Goal: Task Accomplishment & Management: Use online tool/utility

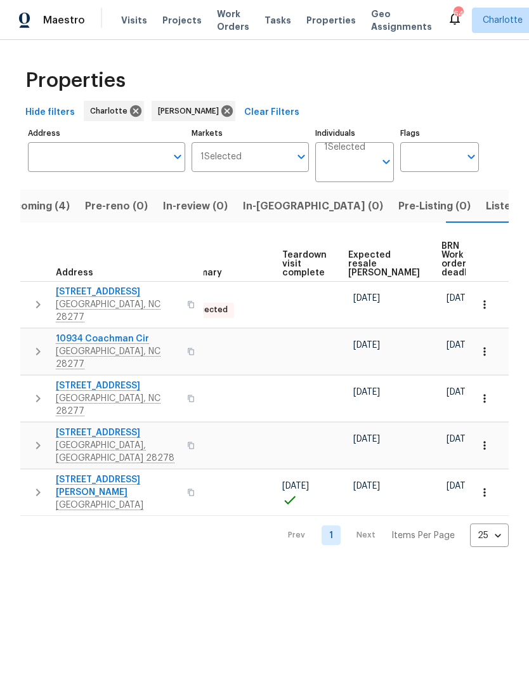
scroll to position [0, 268]
click at [361, 261] on span "Expected resale COE" at bounding box center [385, 264] width 72 height 27
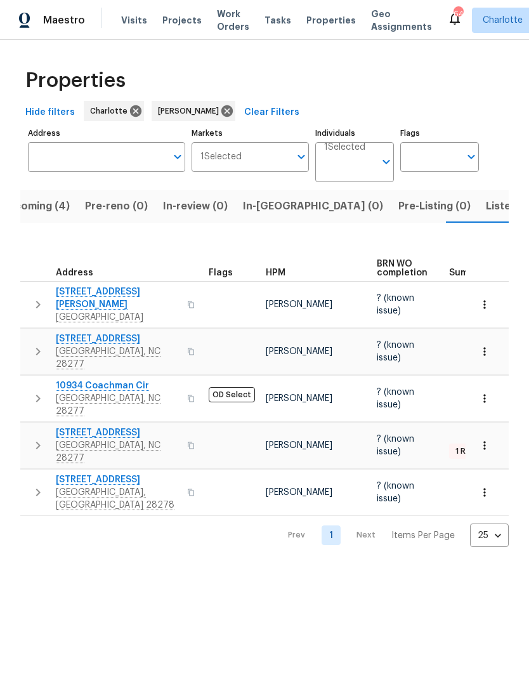
click at [423, 567] on html "Maestro Visits Projects Work Orders Tasks Properties Geo Assignments 64 Charlot…" at bounding box center [264, 283] width 529 height 567
click at [427, 567] on html "Maestro Visits Projects Work Orders Tasks Properties Geo Assignments 64 Charlot…" at bounding box center [264, 283] width 529 height 567
click at [27, 208] on span "Upcoming (4)" at bounding box center [35, 206] width 69 height 18
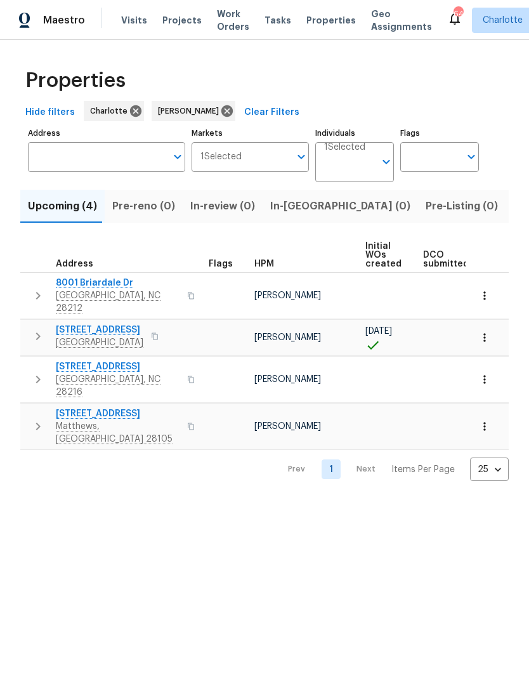
click at [27, 285] on button "button" at bounding box center [37, 296] width 25 height 38
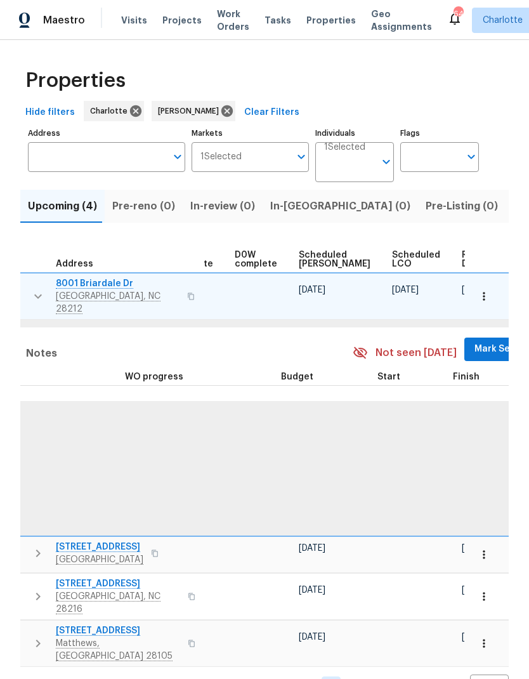
scroll to position [0, 320]
click at [475, 341] on span "Mark Seen" at bounding box center [498, 349] width 47 height 16
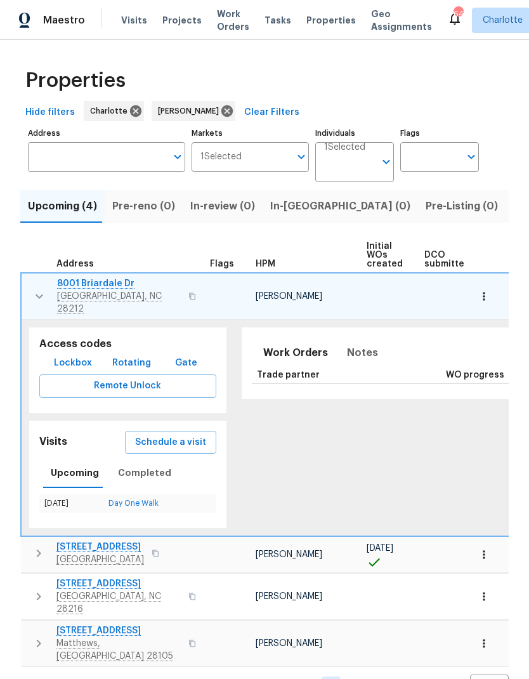
scroll to position [0, 0]
click at [27, 290] on button "button" at bounding box center [39, 296] width 25 height 38
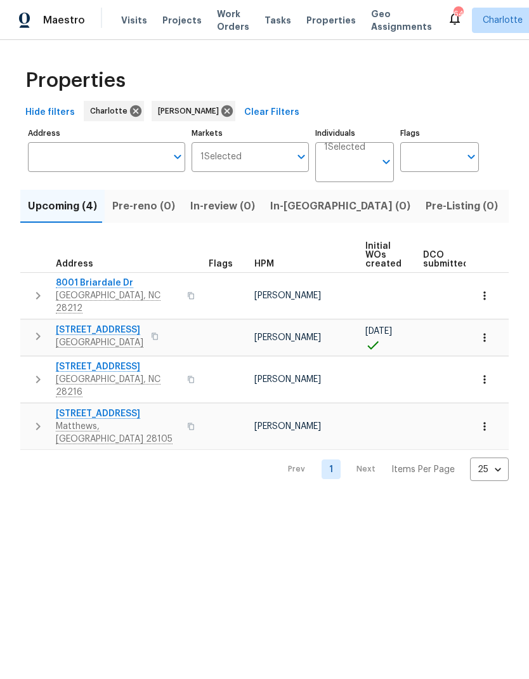
click at [33, 330] on icon "button" at bounding box center [37, 336] width 15 height 15
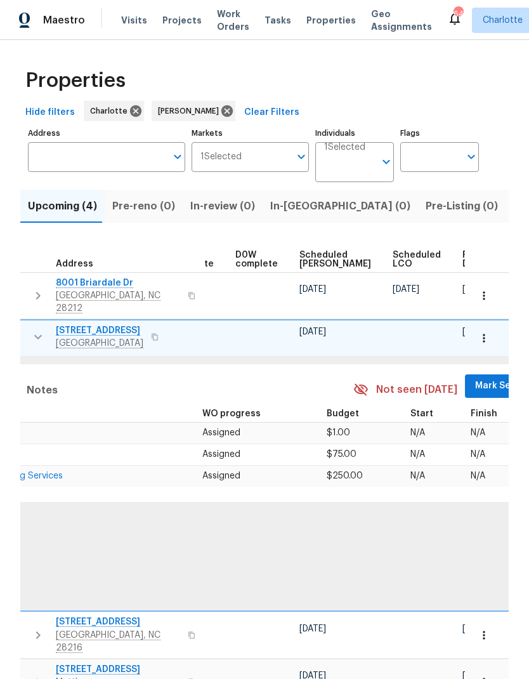
click at [475, 378] on span "Mark Seen" at bounding box center [498, 386] width 47 height 16
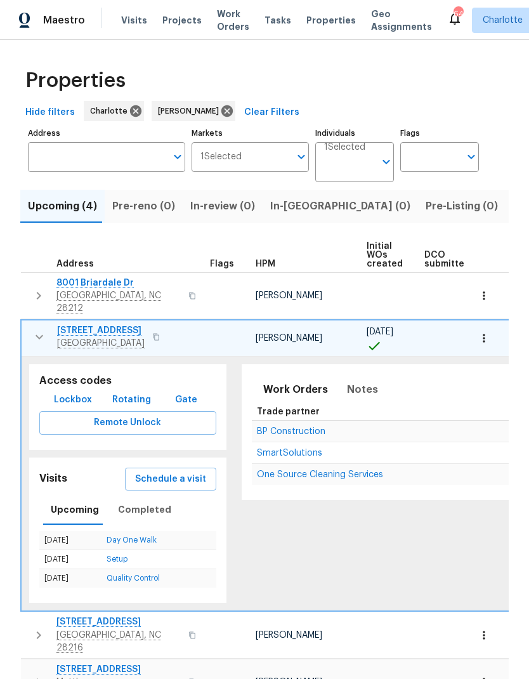
click at [32, 329] on icon "button" at bounding box center [39, 336] width 15 height 15
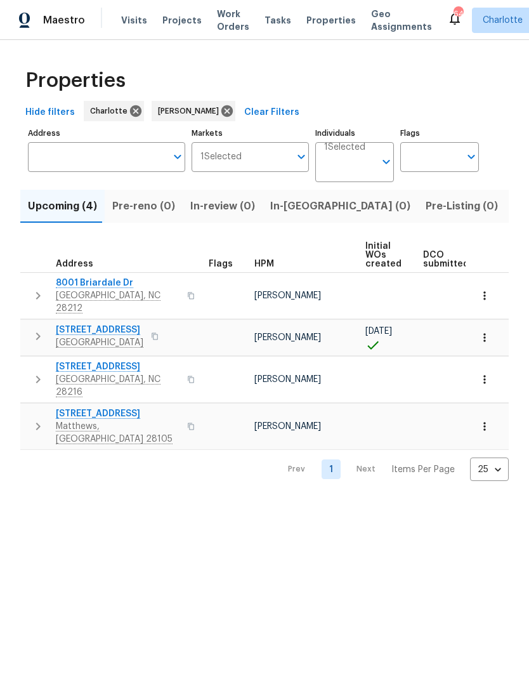
click at [34, 372] on icon "button" at bounding box center [37, 379] width 15 height 15
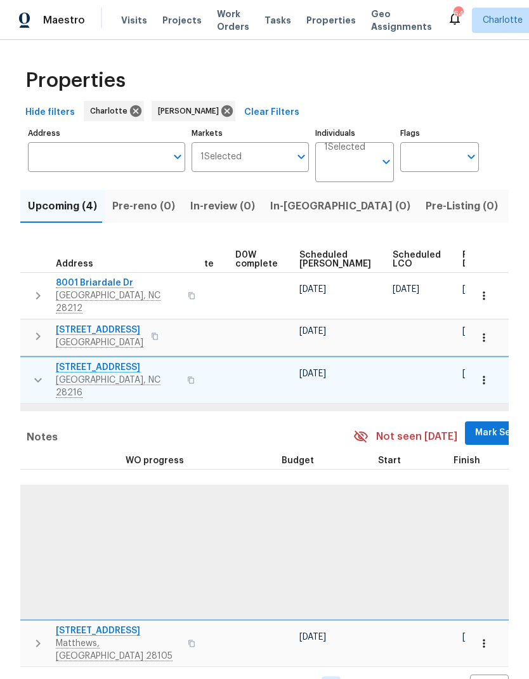
click at [475, 425] on span "Mark Seen" at bounding box center [498, 433] width 47 height 16
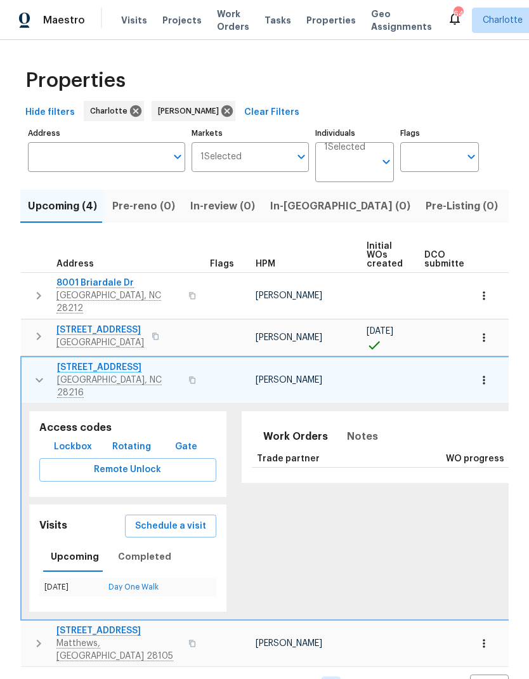
click at [32, 372] on icon "button" at bounding box center [39, 379] width 15 height 15
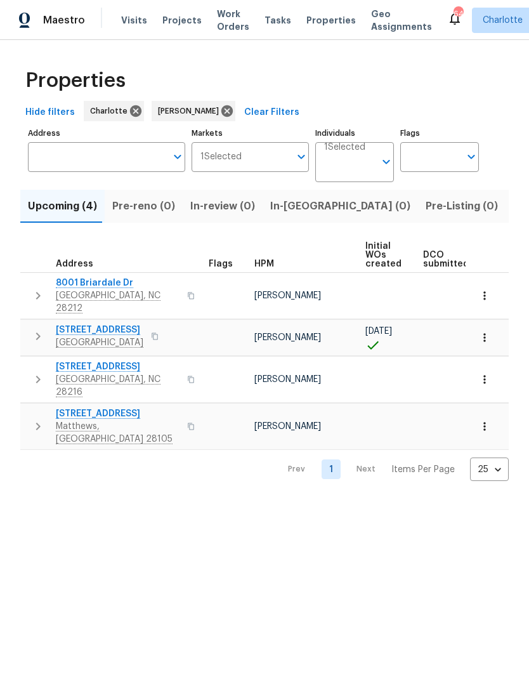
click at [36, 412] on button "button" at bounding box center [37, 426] width 25 height 38
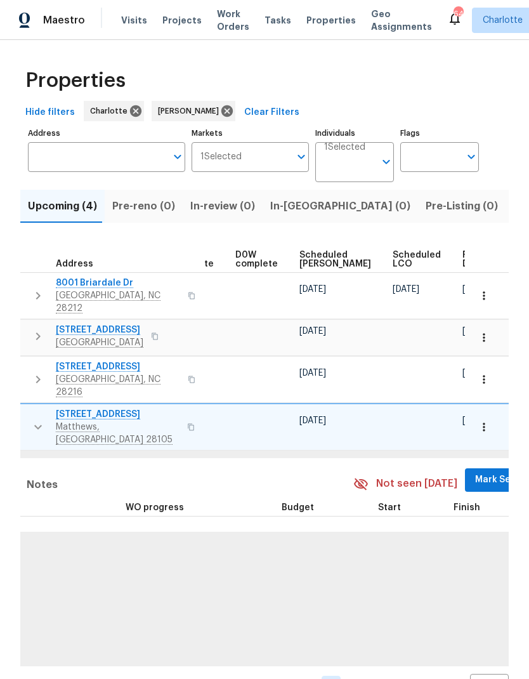
click at [475, 472] on span "Mark Seen" at bounding box center [498, 480] width 47 height 16
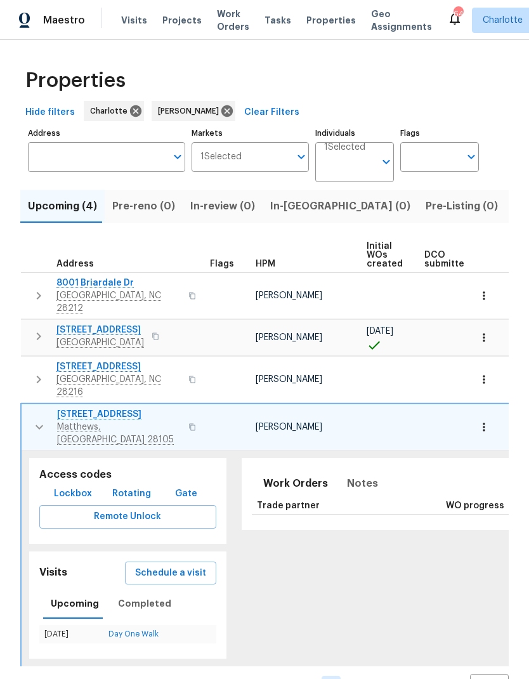
click at [32, 419] on icon "button" at bounding box center [39, 426] width 15 height 15
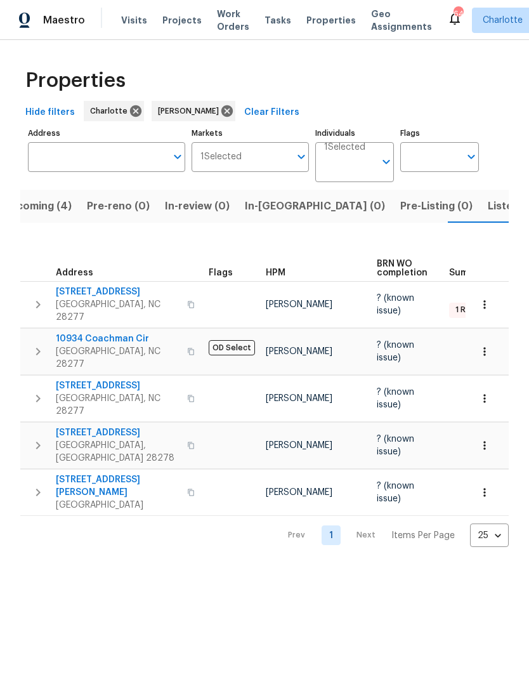
scroll to position [0, 27]
click at [30, 293] on button "button" at bounding box center [37, 304] width 25 height 38
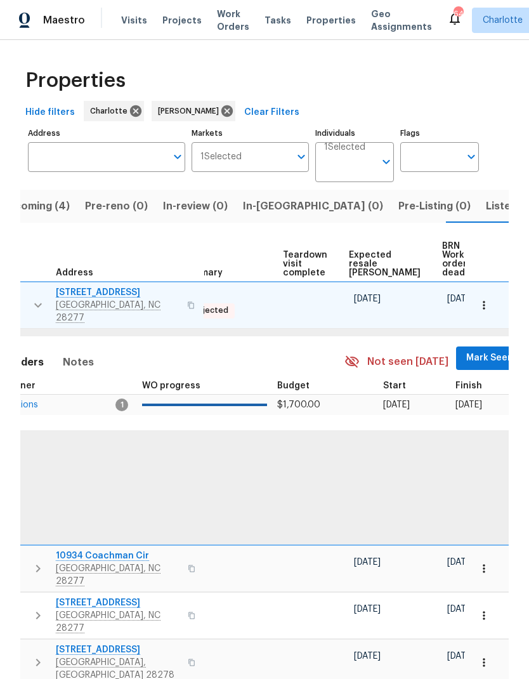
click at [466, 350] on span "Mark Seen" at bounding box center [489, 358] width 47 height 16
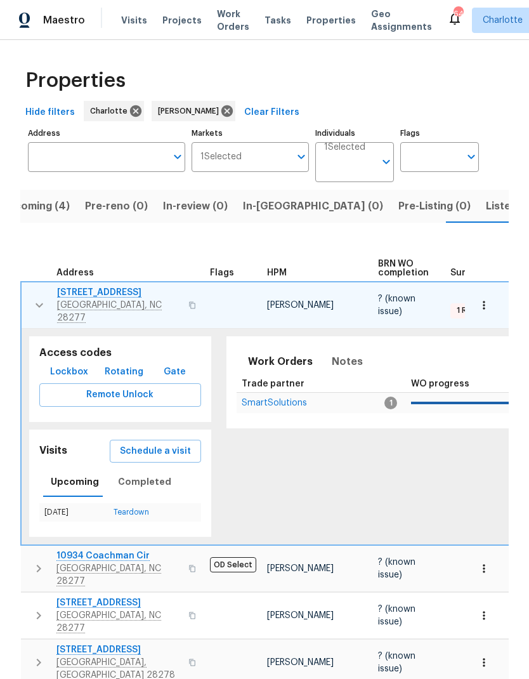
scroll to position [0, 0]
click at [27, 291] on button "button" at bounding box center [39, 305] width 25 height 38
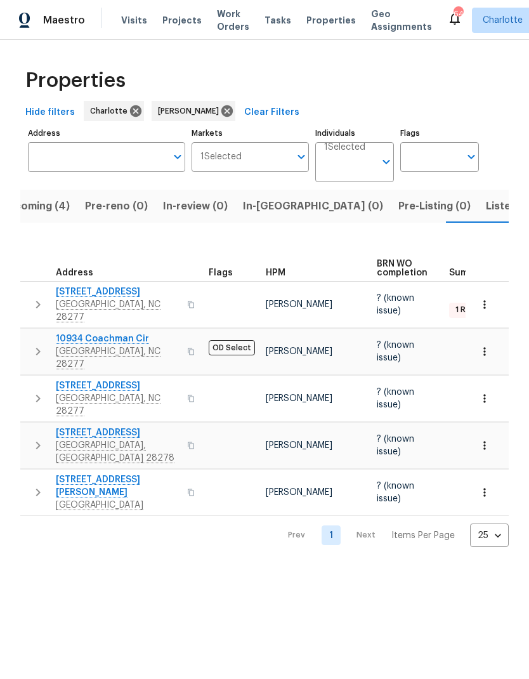
click at [39, 344] on icon "button" at bounding box center [37, 351] width 15 height 15
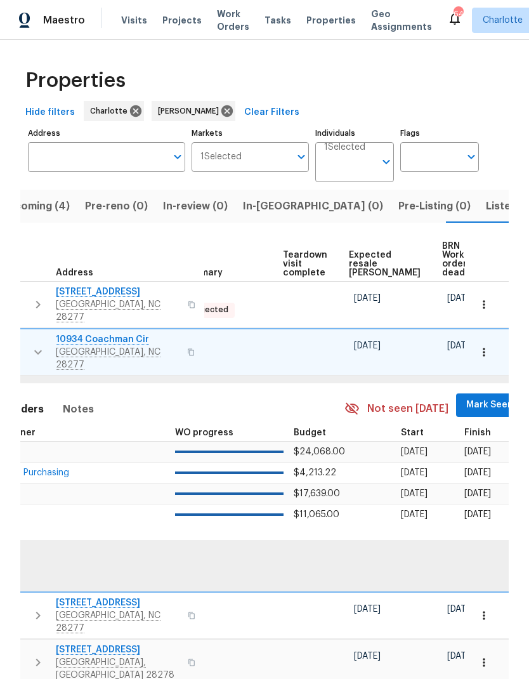
click at [466, 397] on span "Mark Seen" at bounding box center [489, 405] width 47 height 16
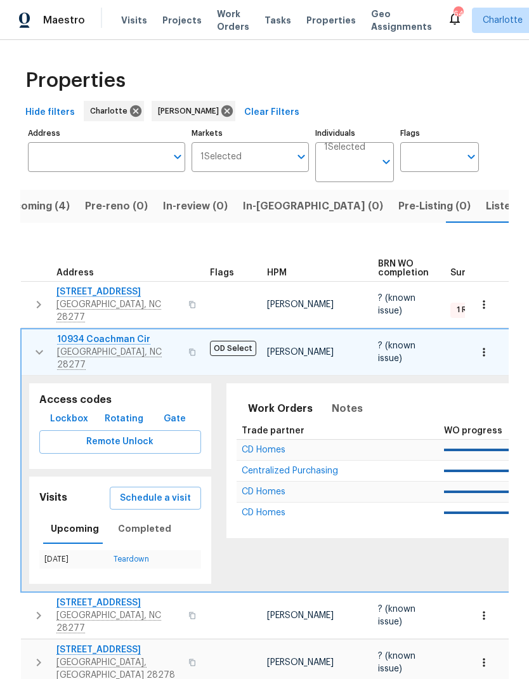
click at [37, 344] on icon "button" at bounding box center [39, 351] width 15 height 15
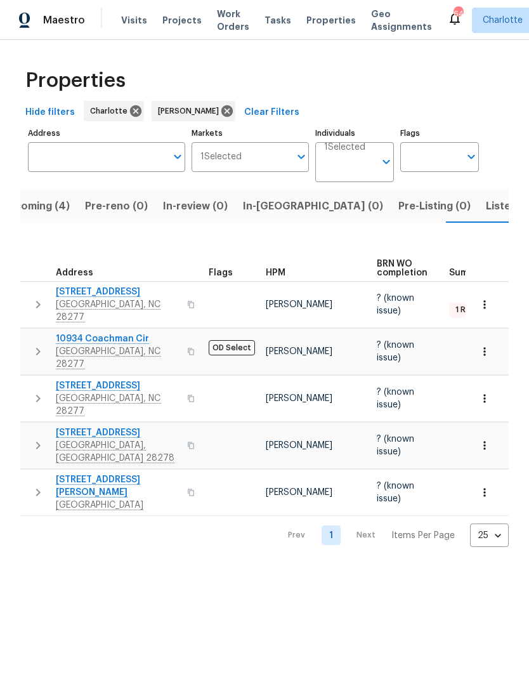
click at [35, 391] on icon "button" at bounding box center [37, 398] width 15 height 15
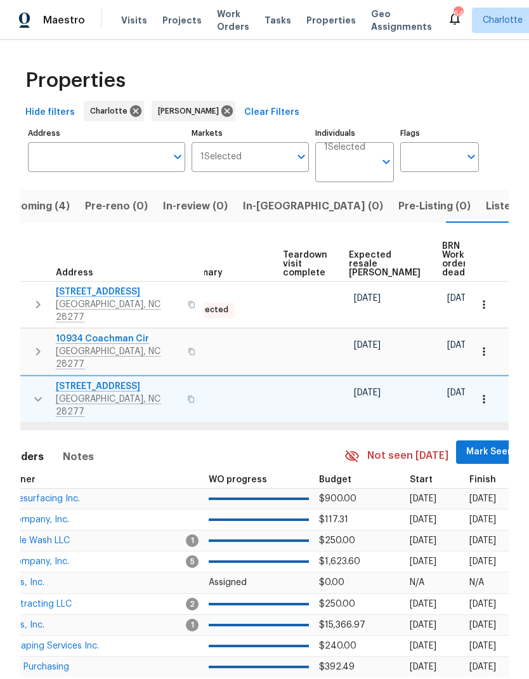
click at [466, 444] on span "Mark Seen" at bounding box center [489, 452] width 47 height 16
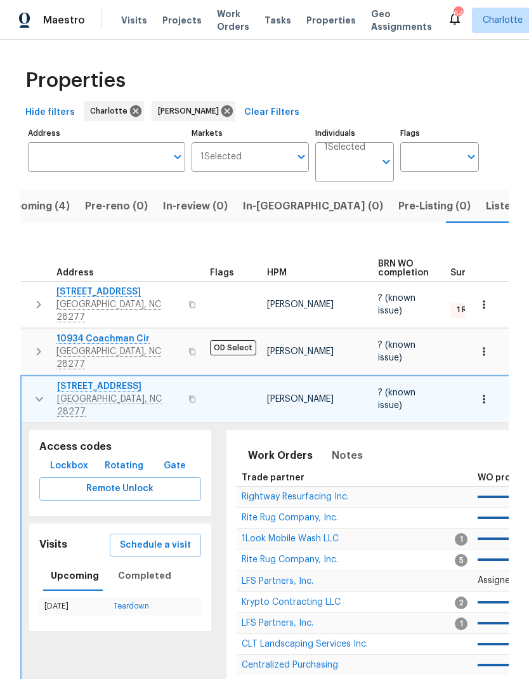
click at [36, 397] on icon "button" at bounding box center [40, 399] width 8 height 4
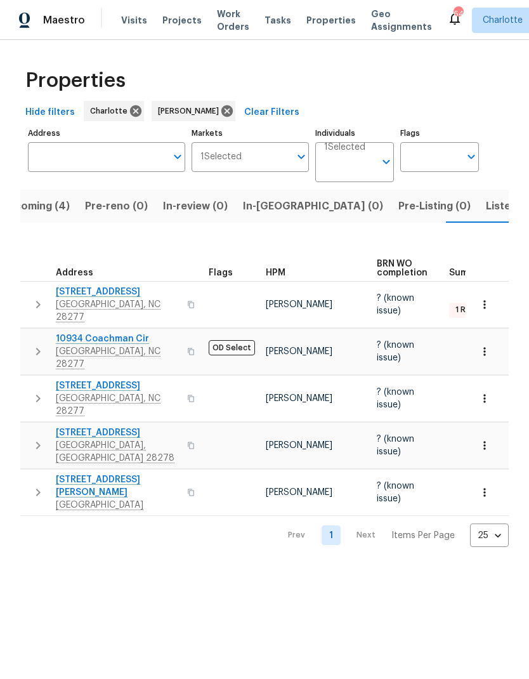
click at [34, 438] on icon "button" at bounding box center [37, 445] width 15 height 15
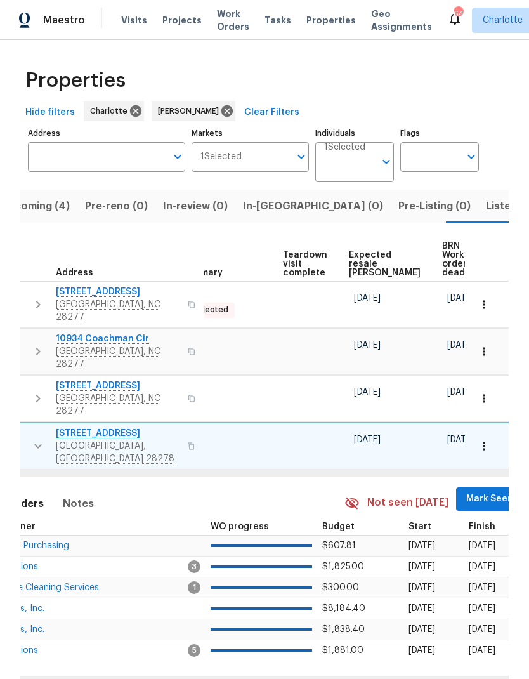
click at [466, 491] on span "Mark Seen" at bounding box center [489, 499] width 47 height 16
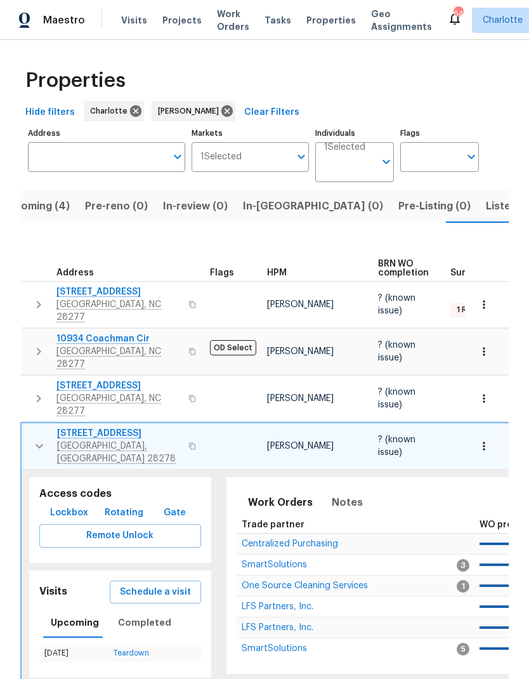
click at [36, 444] on icon "button" at bounding box center [40, 446] width 8 height 4
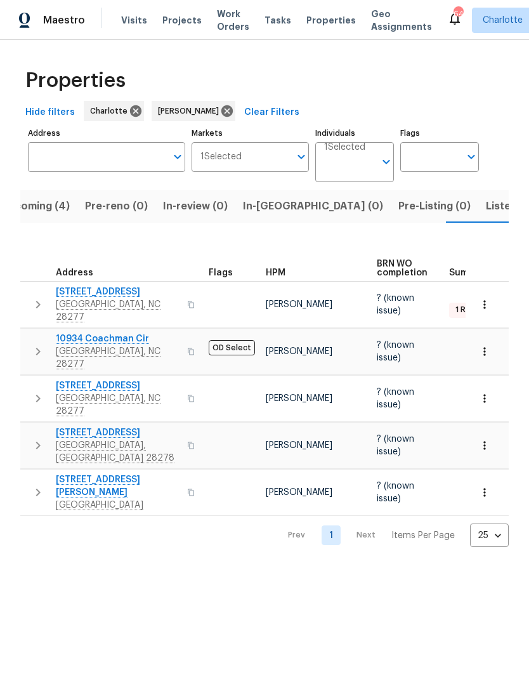
click at [36, 485] on icon "button" at bounding box center [37, 492] width 15 height 15
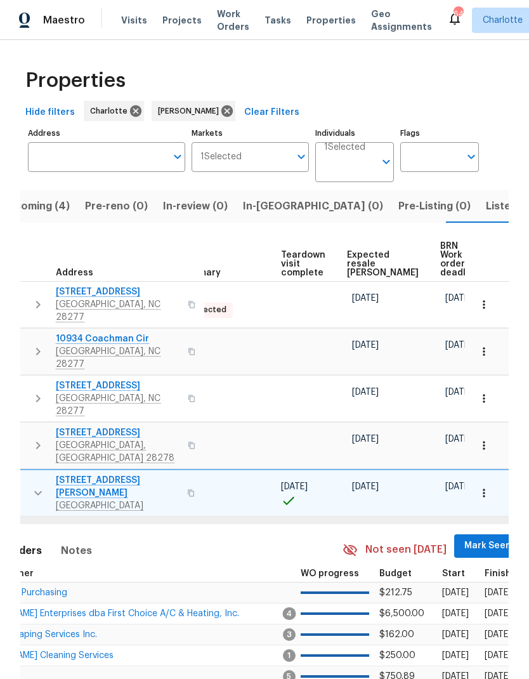
scroll to position [0, 269]
click at [466, 538] on span "Mark Seen" at bounding box center [489, 546] width 47 height 16
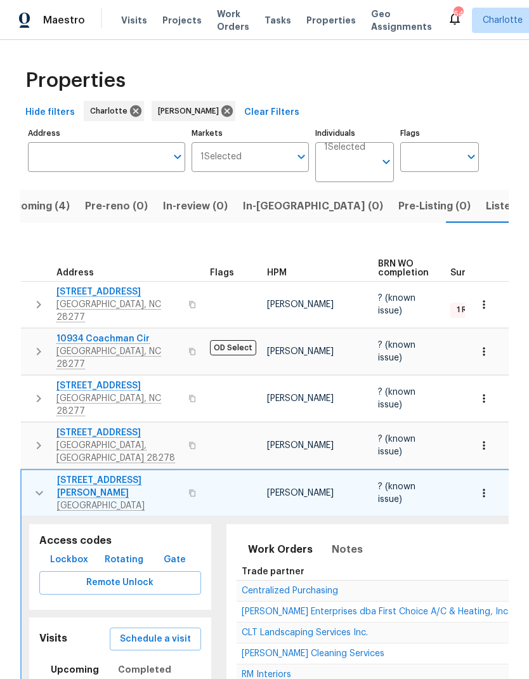
scroll to position [0, 0]
click at [32, 471] on td "7609 Holly Grove Ct Charlotte, NC 28227" at bounding box center [113, 493] width 183 height 46
click at [36, 485] on icon "button" at bounding box center [39, 492] width 15 height 15
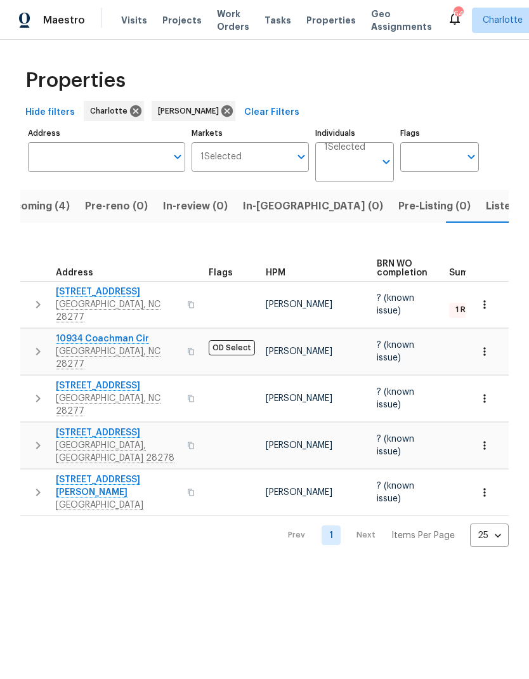
click at [486, 207] on span "Listed (28)" at bounding box center [513, 206] width 55 height 18
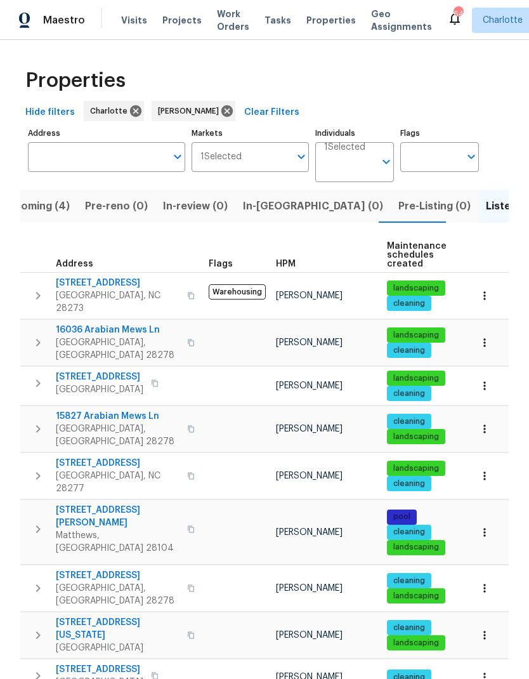
click at [37, 291] on icon "button" at bounding box center [37, 295] width 15 height 15
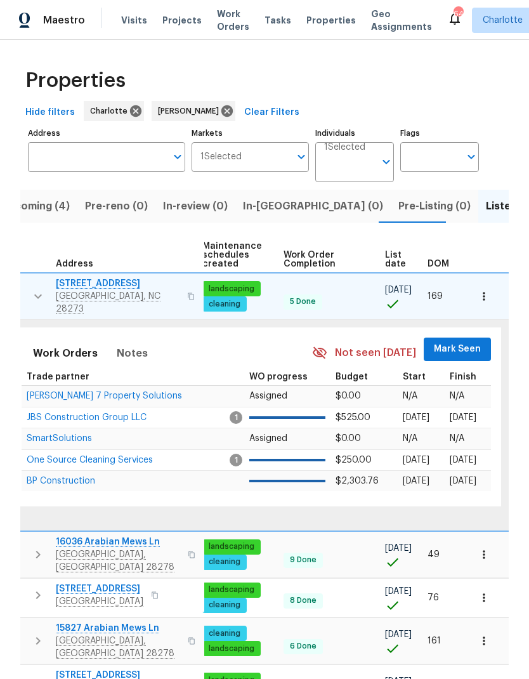
click at [463, 341] on span "Mark Seen" at bounding box center [457, 349] width 47 height 16
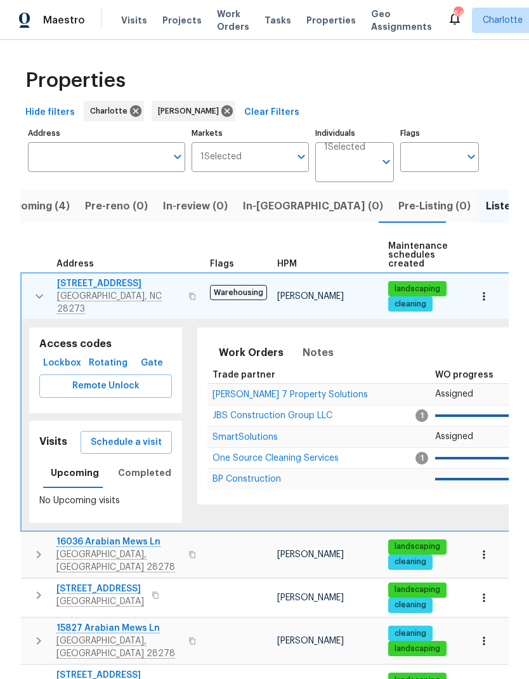
scroll to position [0, -1]
click at [32, 289] on icon "button" at bounding box center [39, 296] width 15 height 15
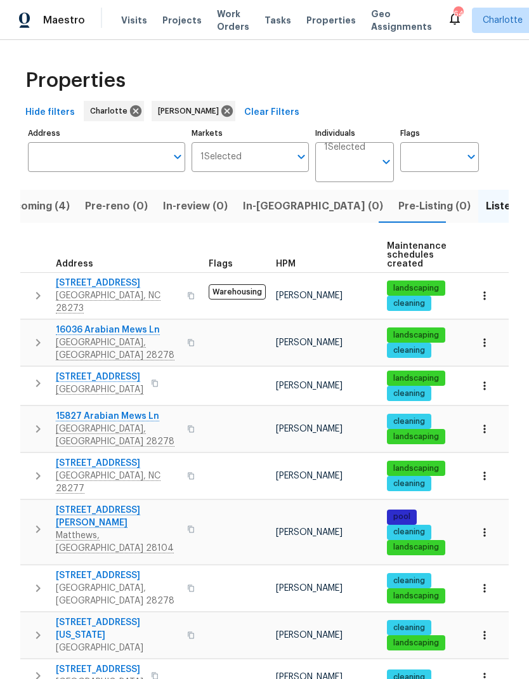
scroll to position [0, 0]
click at [33, 335] on icon "button" at bounding box center [37, 342] width 15 height 15
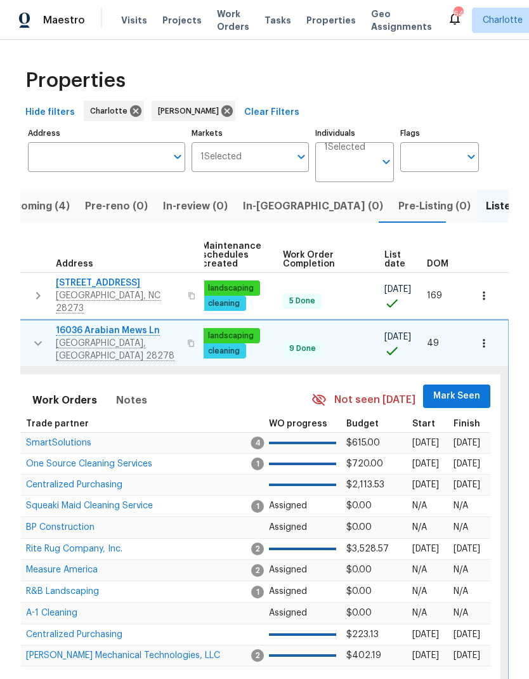
click at [453, 388] on span "Mark Seen" at bounding box center [456, 396] width 47 height 16
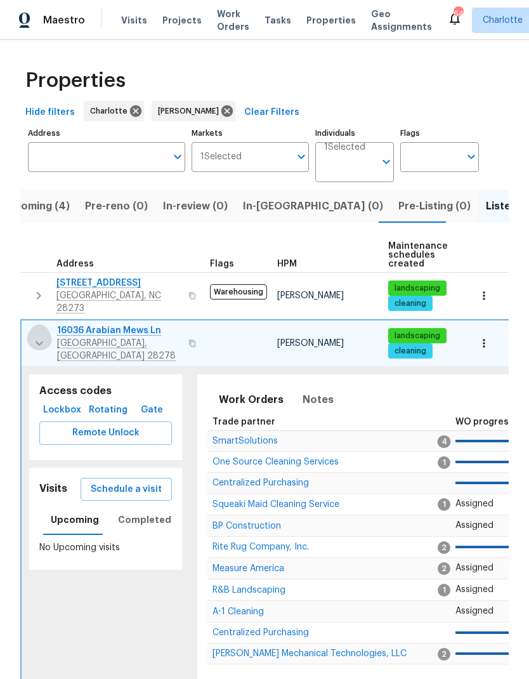
click at [36, 336] on icon "button" at bounding box center [39, 343] width 15 height 15
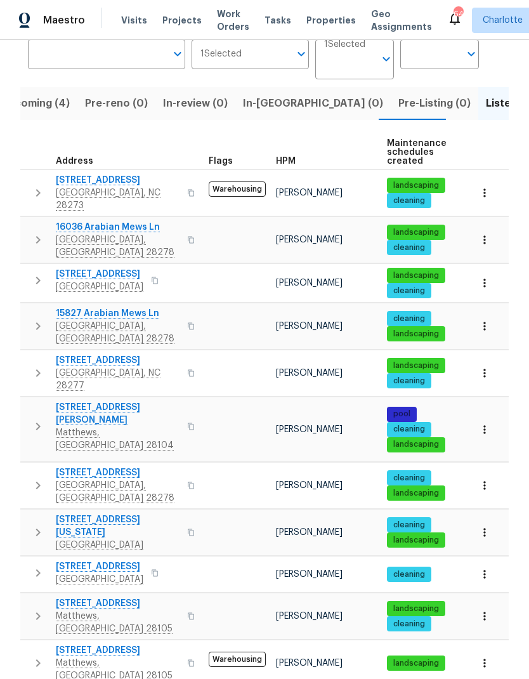
scroll to position [103, 0]
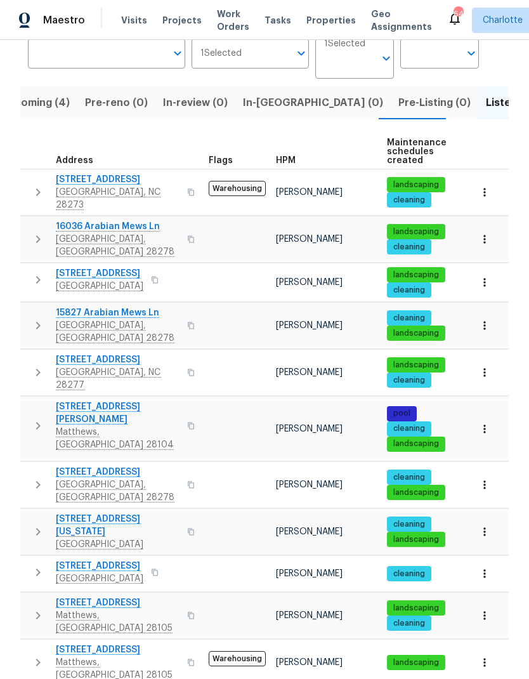
click at [34, 272] on icon "button" at bounding box center [37, 279] width 15 height 15
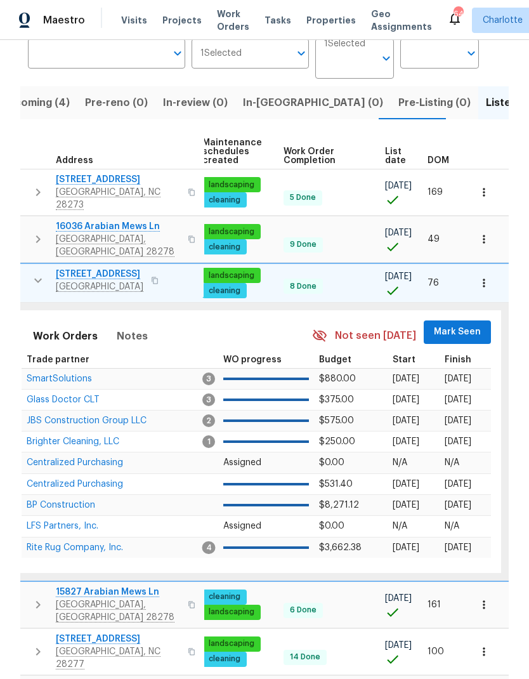
click at [459, 324] on span "Mark Seen" at bounding box center [457, 332] width 47 height 16
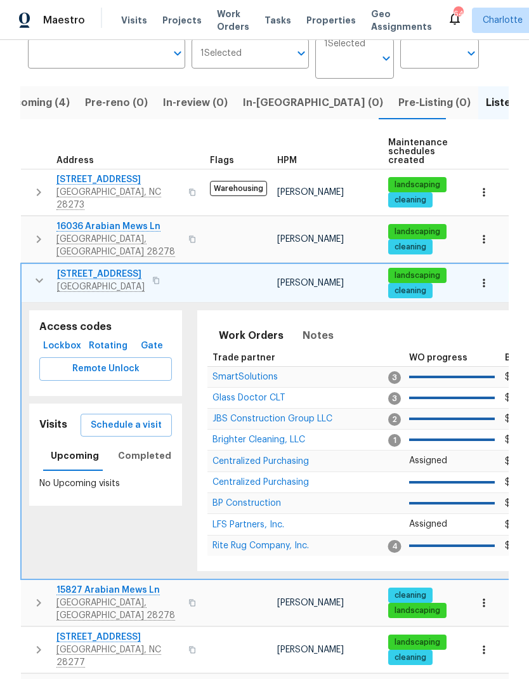
scroll to position [0, 0]
click at [32, 273] on icon "button" at bounding box center [39, 280] width 15 height 15
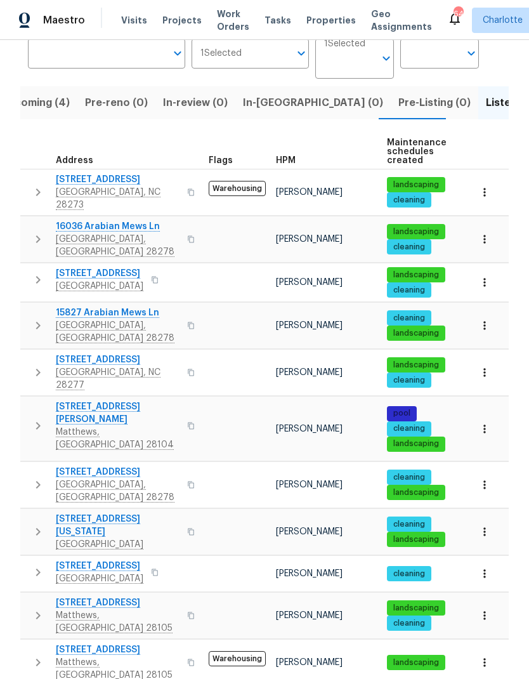
click at [43, 313] on button "button" at bounding box center [37, 325] width 25 height 38
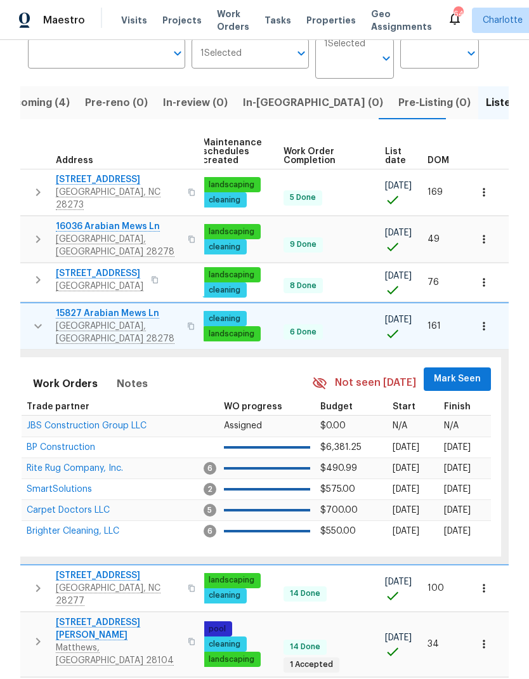
click at [454, 371] on span "Mark Seen" at bounding box center [457, 379] width 47 height 16
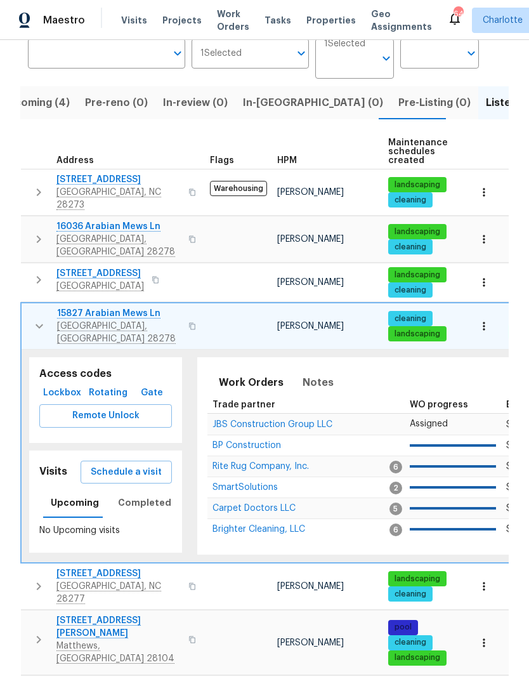
click at [32, 318] on icon "button" at bounding box center [39, 325] width 15 height 15
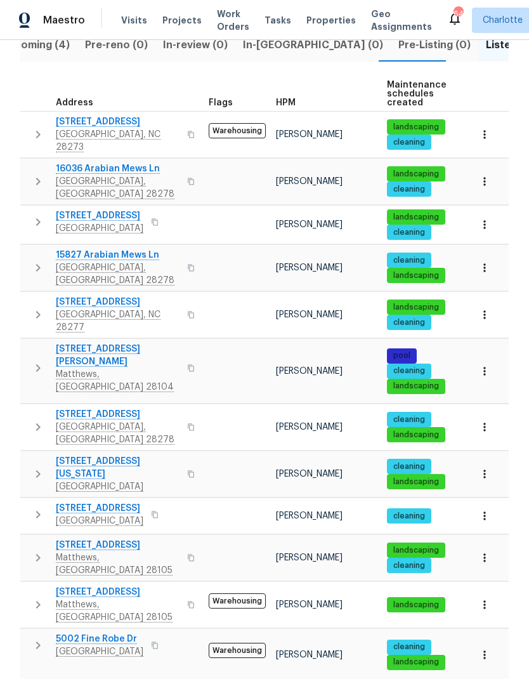
scroll to position [167, 0]
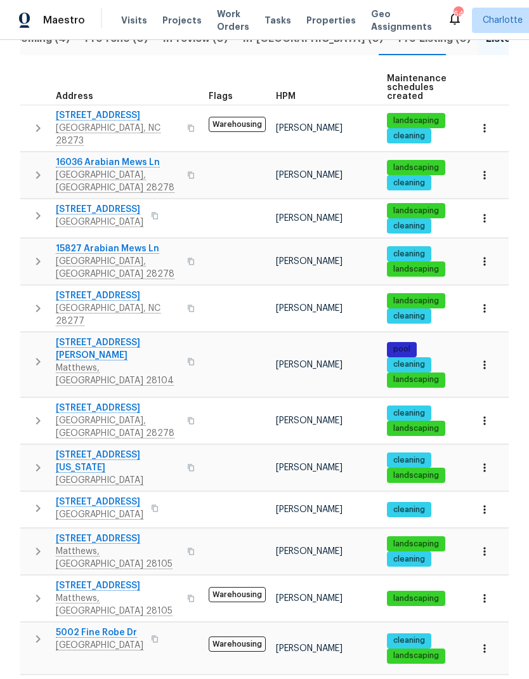
click at [29, 289] on button "button" at bounding box center [37, 308] width 25 height 38
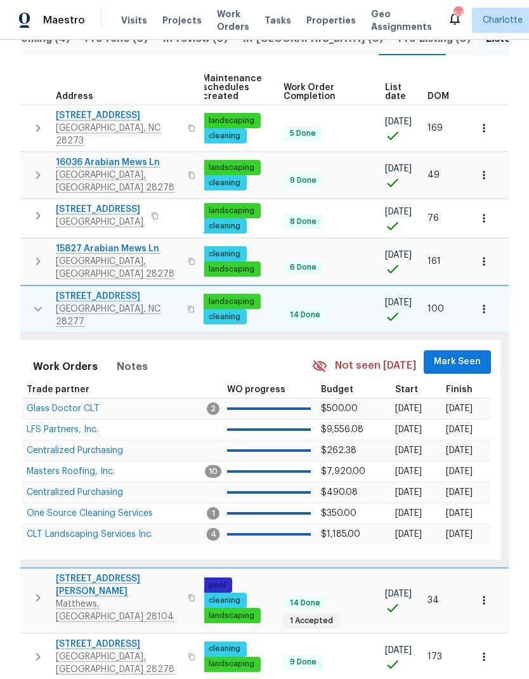
click at [459, 354] on span "Mark Seen" at bounding box center [457, 362] width 47 height 16
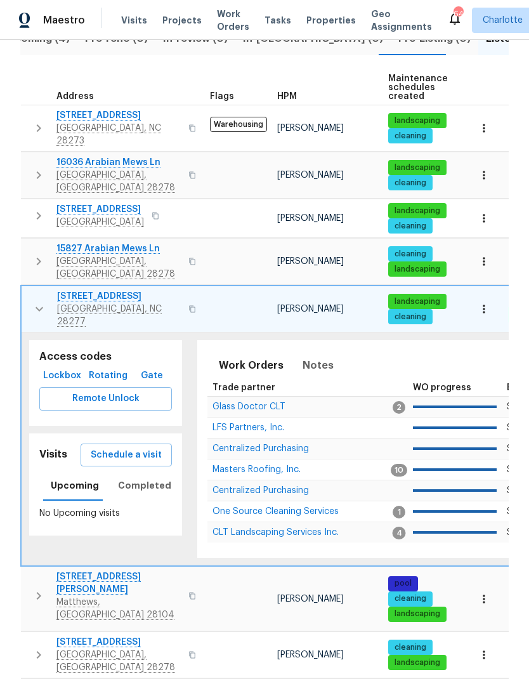
scroll to position [0, 0]
click at [34, 301] on icon "button" at bounding box center [39, 308] width 15 height 15
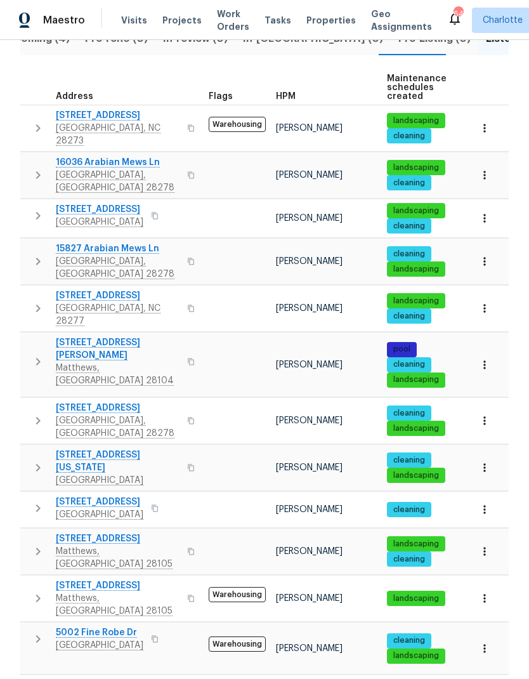
click at [41, 354] on icon "button" at bounding box center [37, 361] width 15 height 15
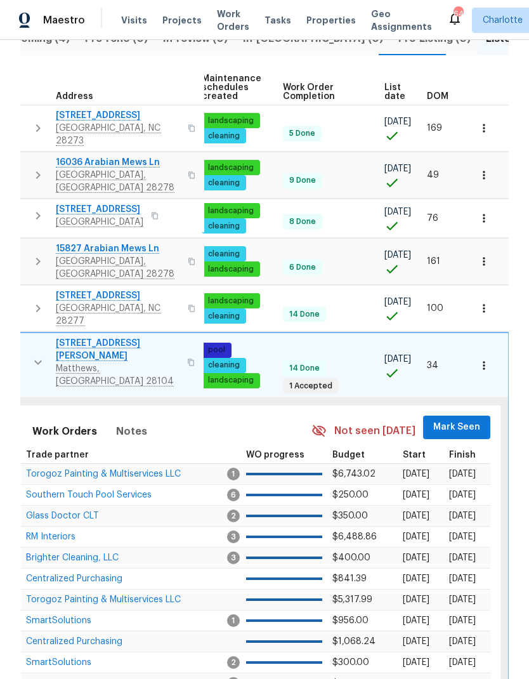
scroll to position [0, 186]
click at [458, 419] on span "Mark Seen" at bounding box center [457, 427] width 47 height 16
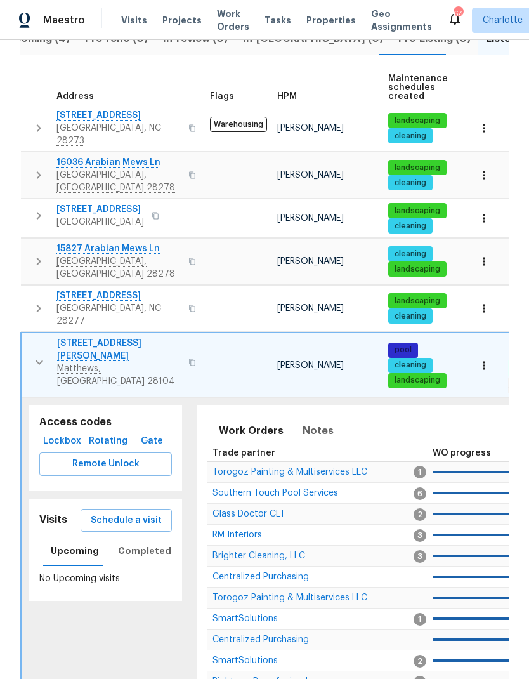
scroll to position [0, 0]
click at [32, 355] on icon "button" at bounding box center [39, 362] width 15 height 15
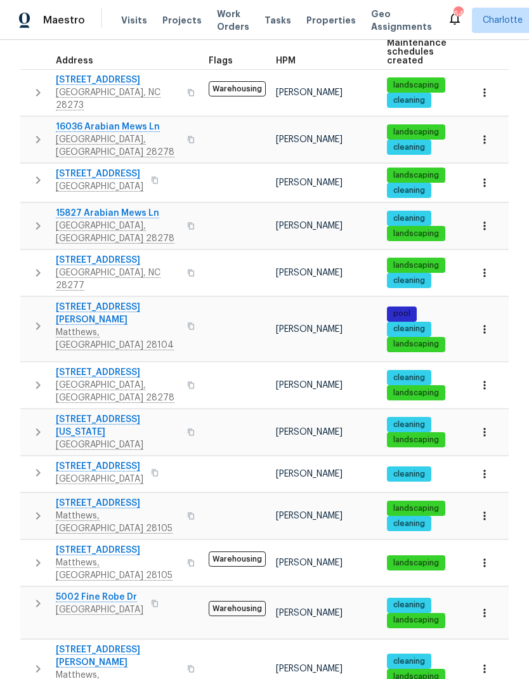
scroll to position [265, 0]
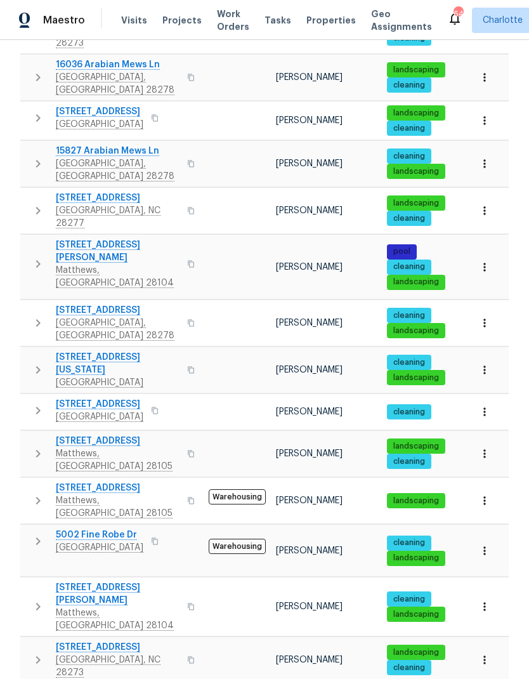
click at [29, 304] on button "button" at bounding box center [37, 323] width 25 height 38
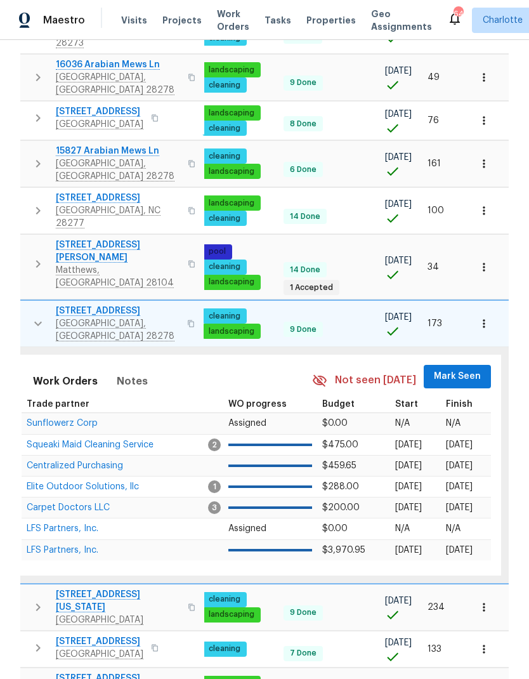
click at [450, 369] on span "Mark Seen" at bounding box center [457, 377] width 47 height 16
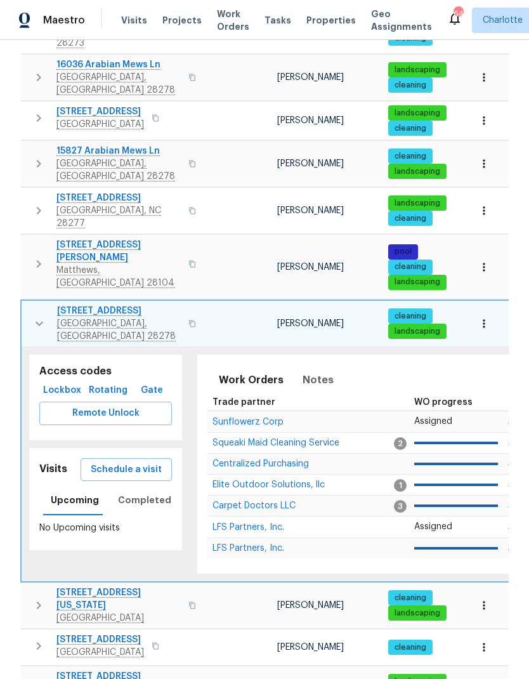
scroll to position [0, 0]
click at [36, 316] on icon "button" at bounding box center [39, 323] width 15 height 15
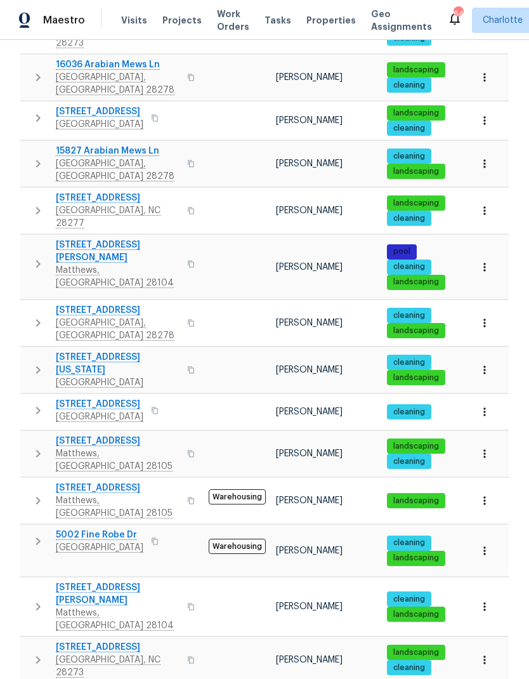
click at [36, 362] on icon "button" at bounding box center [37, 369] width 15 height 15
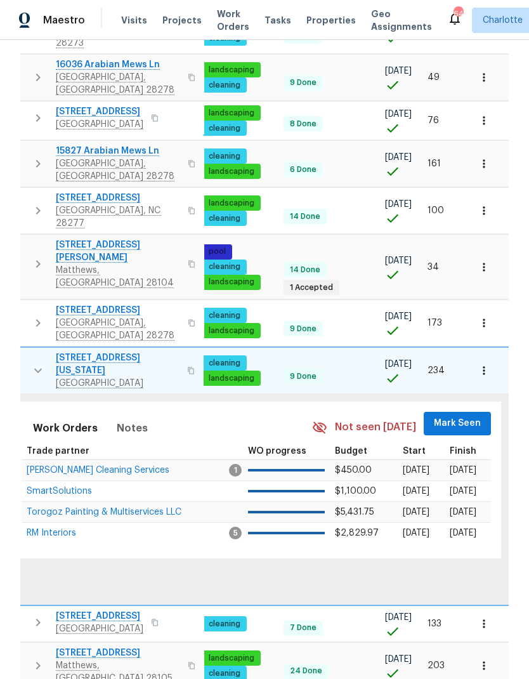
click at [453, 416] on span "Mark Seen" at bounding box center [457, 424] width 47 height 16
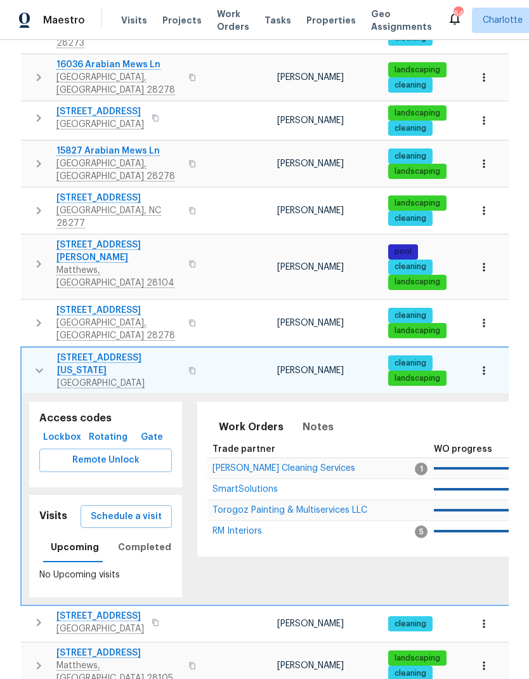
scroll to position [0, -1]
click at [37, 363] on icon "button" at bounding box center [39, 370] width 15 height 15
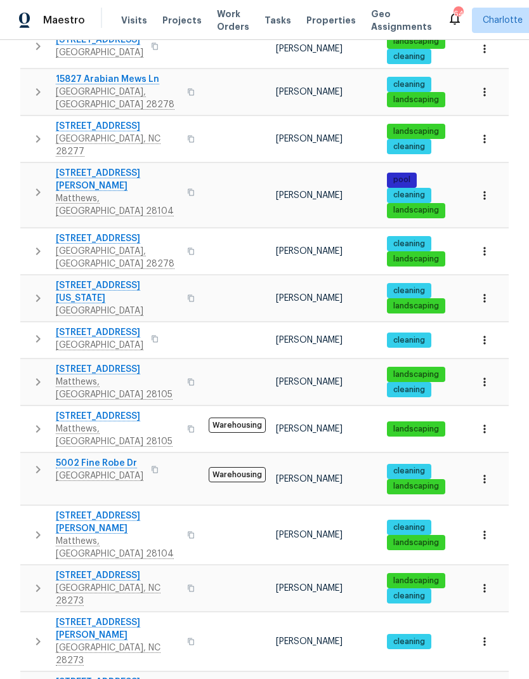
click at [30, 326] on button "button" at bounding box center [37, 338] width 25 height 25
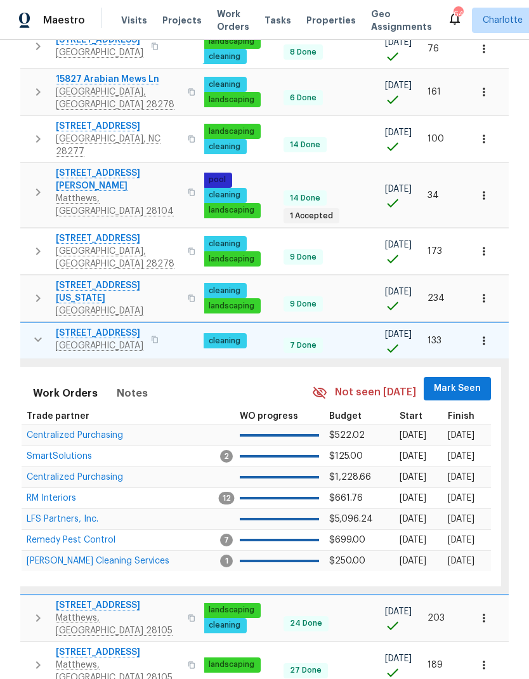
click at [457, 381] on span "Mark Seen" at bounding box center [457, 389] width 47 height 16
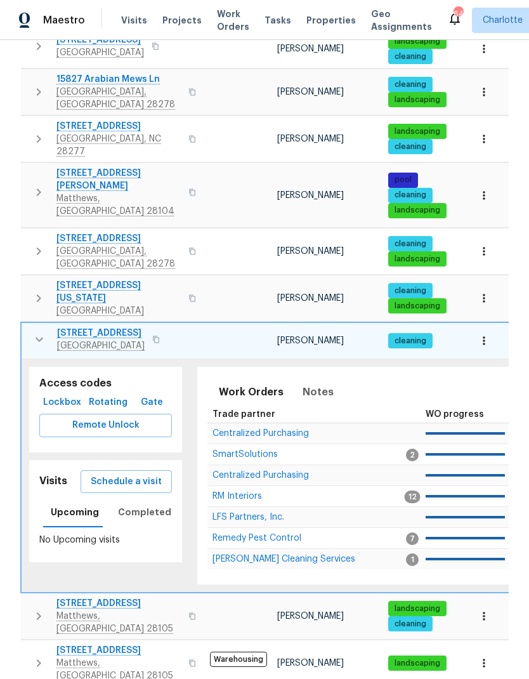
click at [38, 338] on icon "button" at bounding box center [40, 340] width 8 height 4
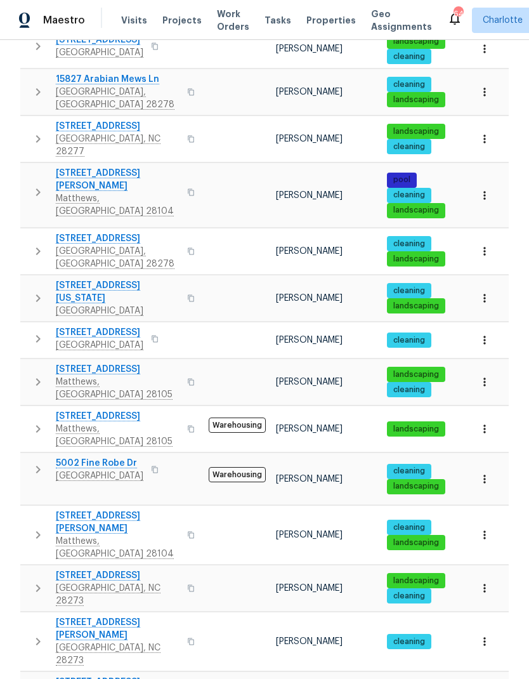
click at [37, 378] on icon "button" at bounding box center [38, 382] width 4 height 8
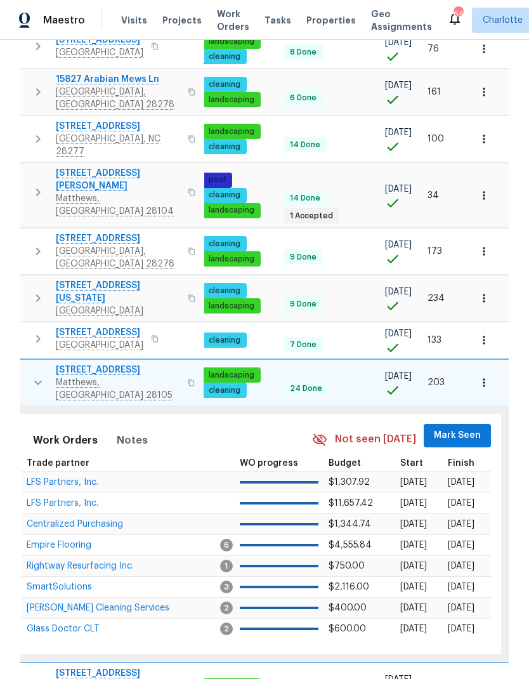
click at [452, 428] on span "Mark Seen" at bounding box center [457, 436] width 47 height 16
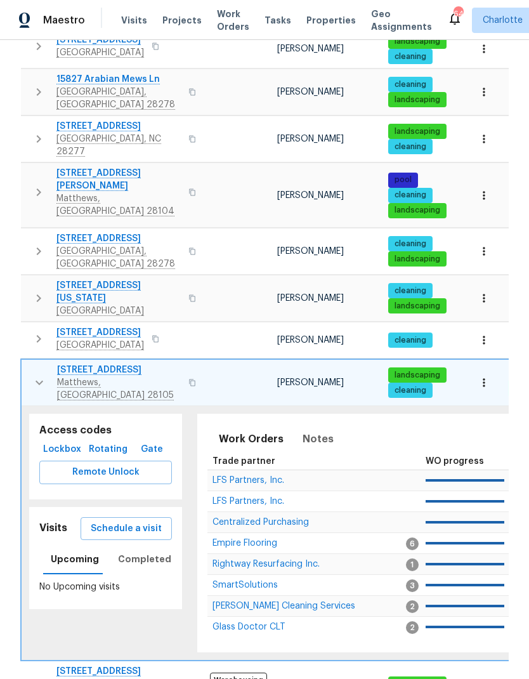
click at [37, 360] on td "2650 Whisper Ridge Ln Matthews, NC 28105" at bounding box center [113, 383] width 183 height 46
click at [40, 375] on icon "button" at bounding box center [39, 382] width 15 height 15
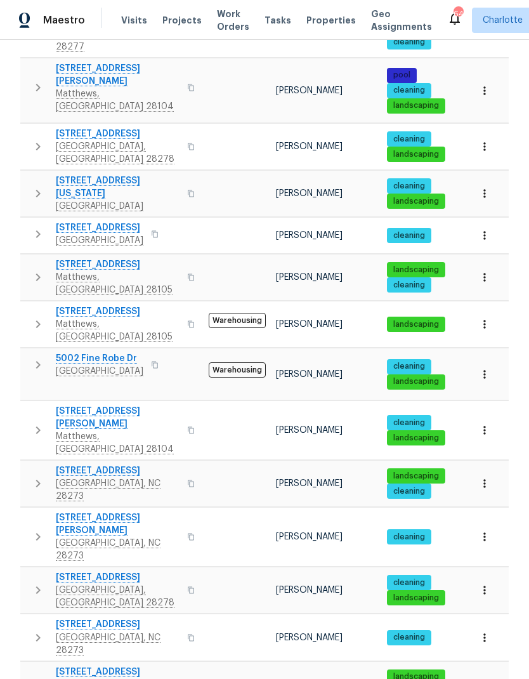
click at [29, 305] on button "button" at bounding box center [37, 324] width 25 height 38
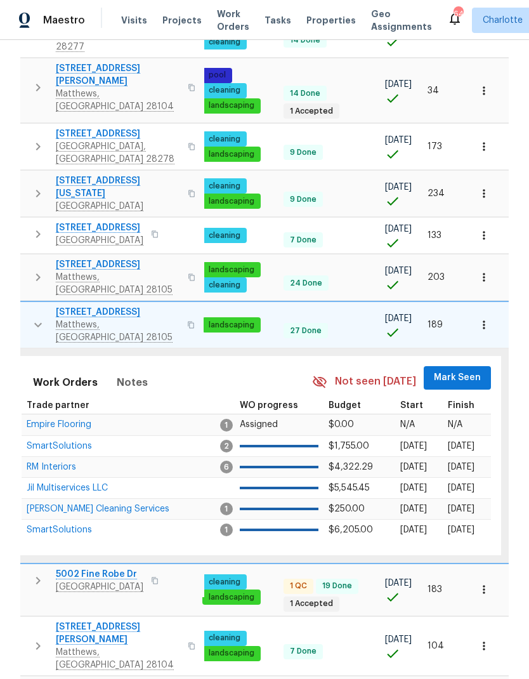
click at [459, 370] on span "Mark Seen" at bounding box center [457, 378] width 47 height 16
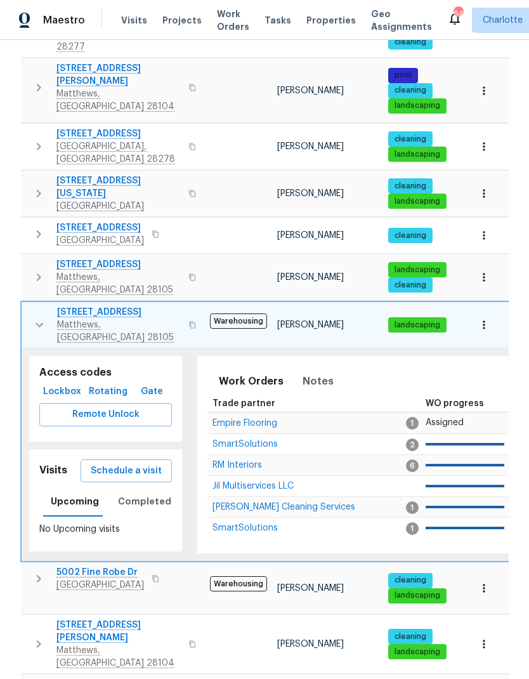
scroll to position [0, -1]
click at [27, 306] on button "button" at bounding box center [39, 325] width 25 height 38
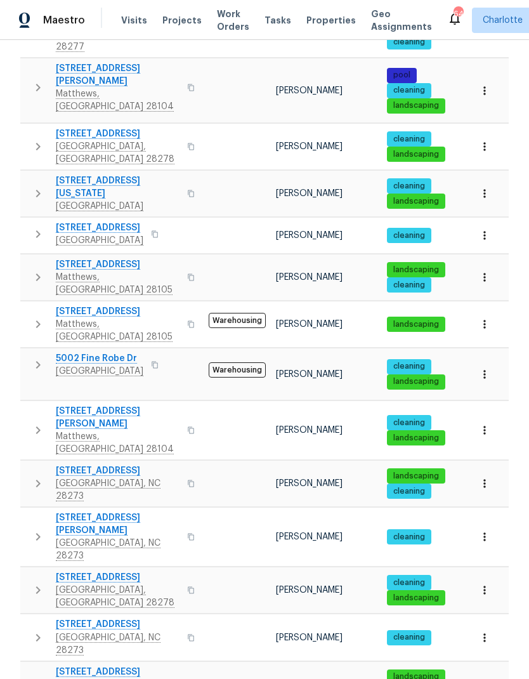
click at [34, 357] on icon "button" at bounding box center [37, 364] width 15 height 15
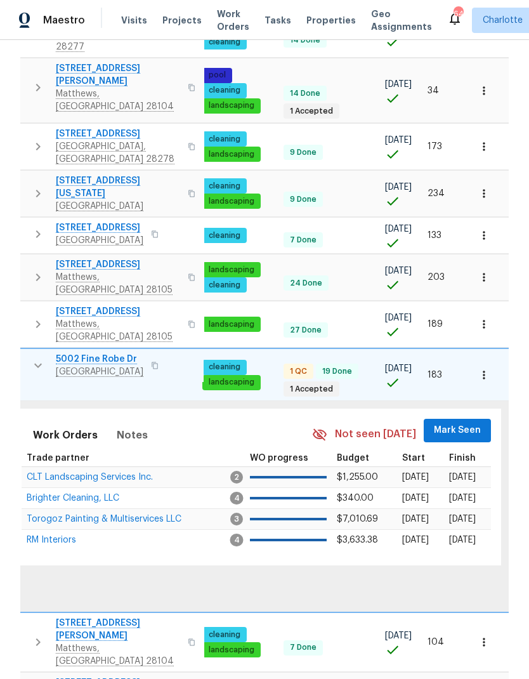
click at [460, 423] on span "Mark Seen" at bounding box center [457, 431] width 47 height 16
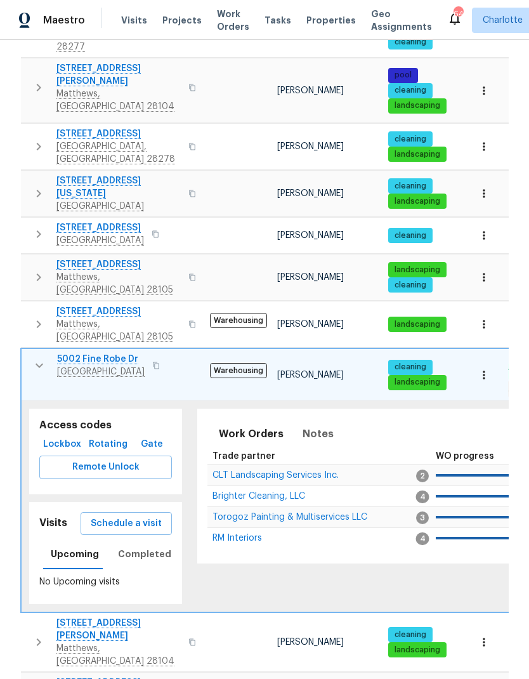
click at [33, 358] on icon "button" at bounding box center [39, 365] width 15 height 15
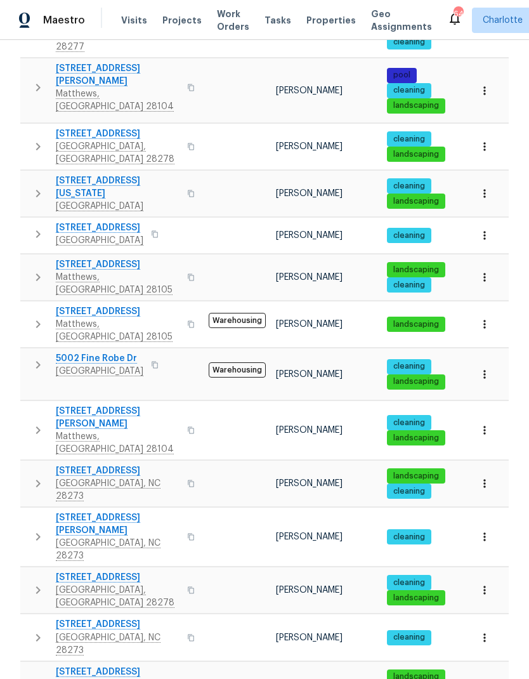
click at [36, 423] on icon "button" at bounding box center [37, 430] width 15 height 15
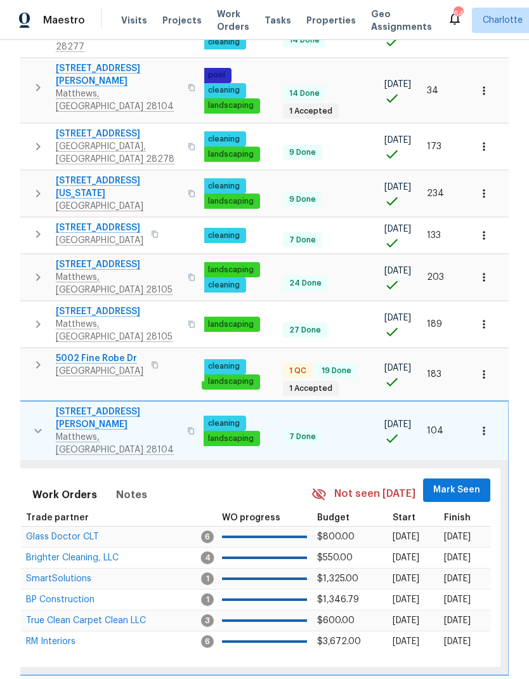
click at [469, 482] on span "Mark Seen" at bounding box center [456, 490] width 47 height 16
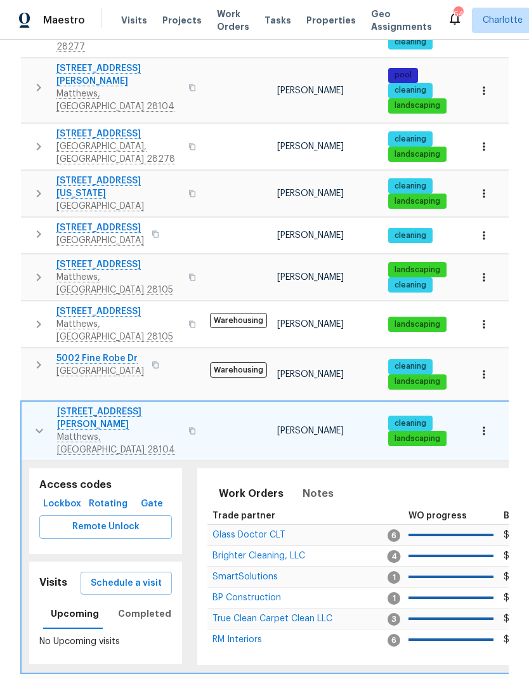
click at [36, 423] on icon "button" at bounding box center [39, 430] width 15 height 15
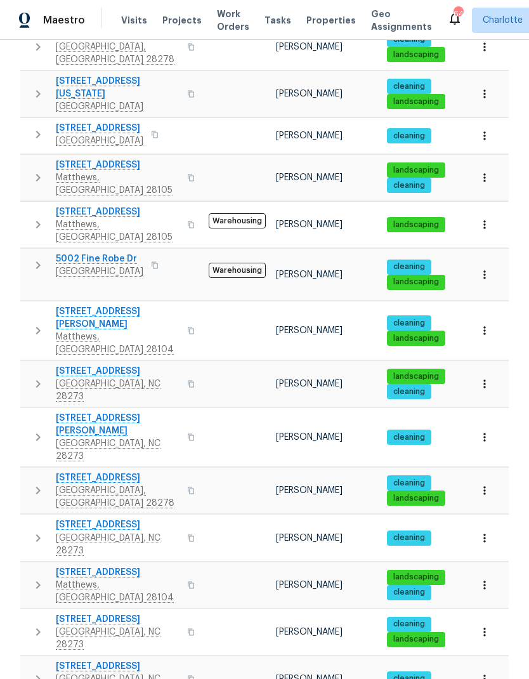
click at [38, 380] on icon "button" at bounding box center [38, 384] width 4 height 8
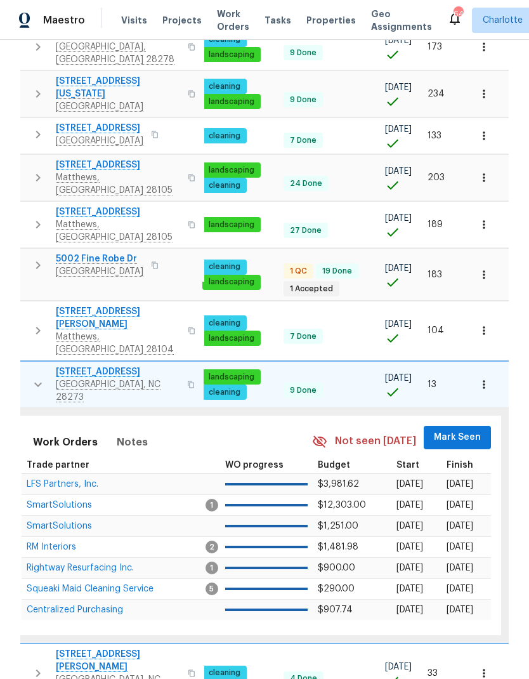
click at [461, 430] on span "Mark Seen" at bounding box center [457, 438] width 47 height 16
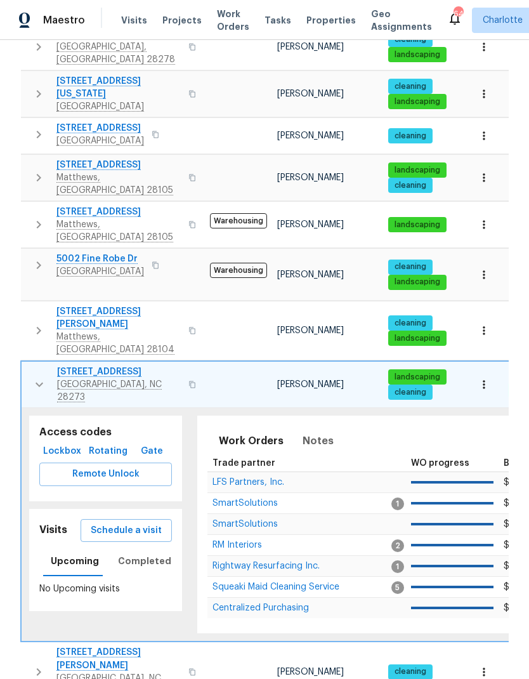
click at [36, 383] on icon "button" at bounding box center [40, 385] width 8 height 4
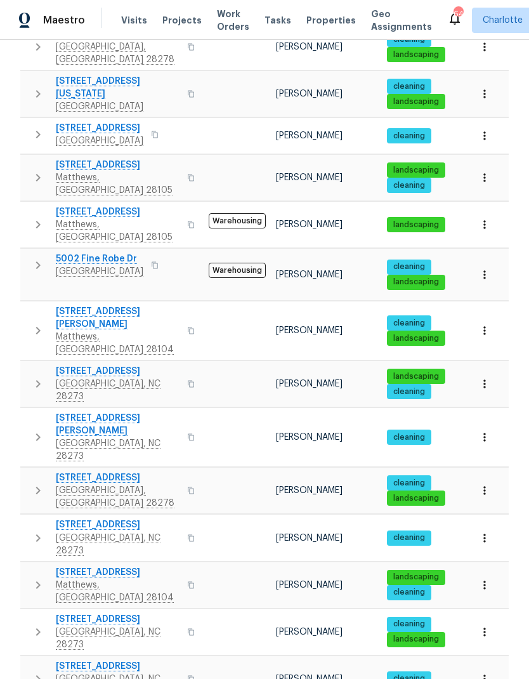
click at [41, 430] on icon "button" at bounding box center [37, 437] width 15 height 15
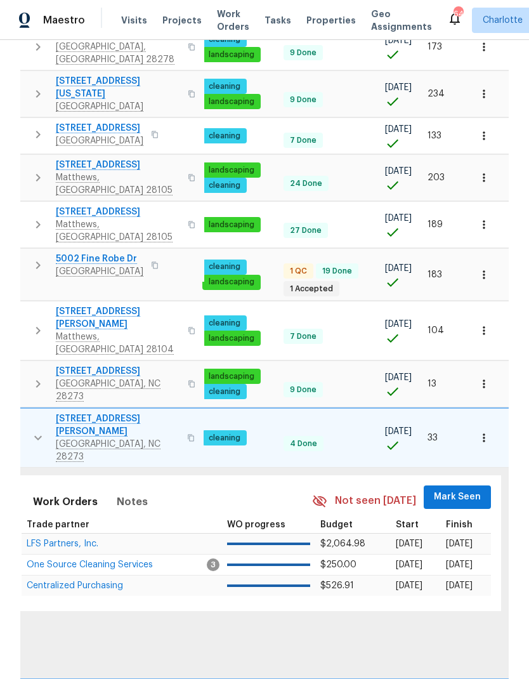
click at [456, 489] on span "Mark Seen" at bounding box center [457, 497] width 47 height 16
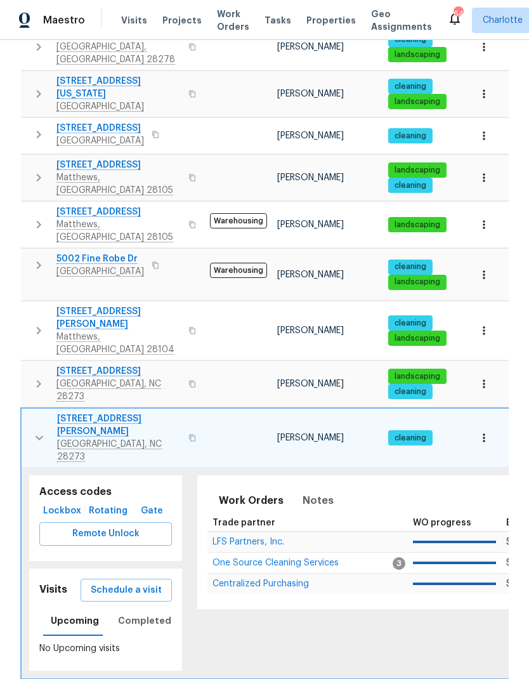
click at [36, 430] on icon "button" at bounding box center [39, 437] width 15 height 15
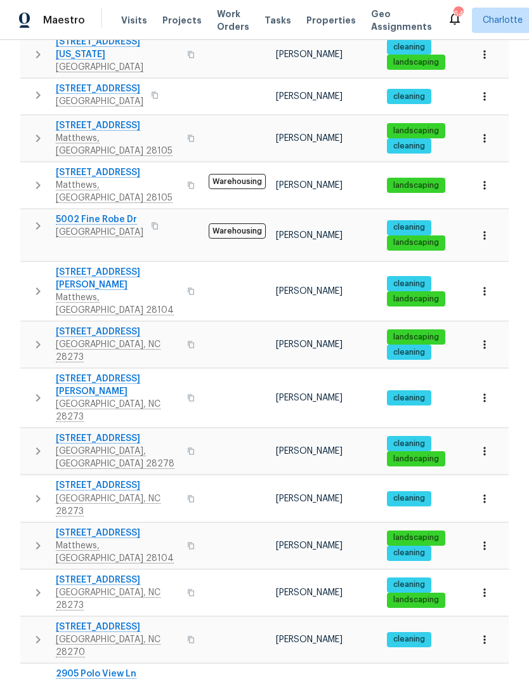
click at [39, 447] on icon "button" at bounding box center [38, 451] width 4 height 8
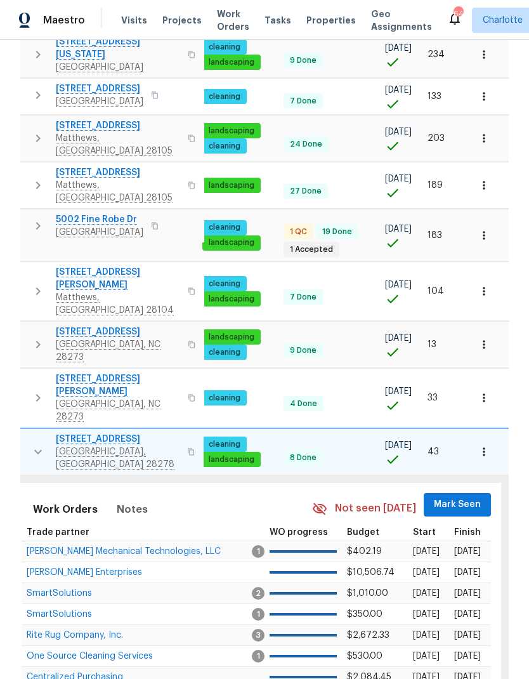
click at [459, 497] on span "Mark Seen" at bounding box center [457, 505] width 47 height 16
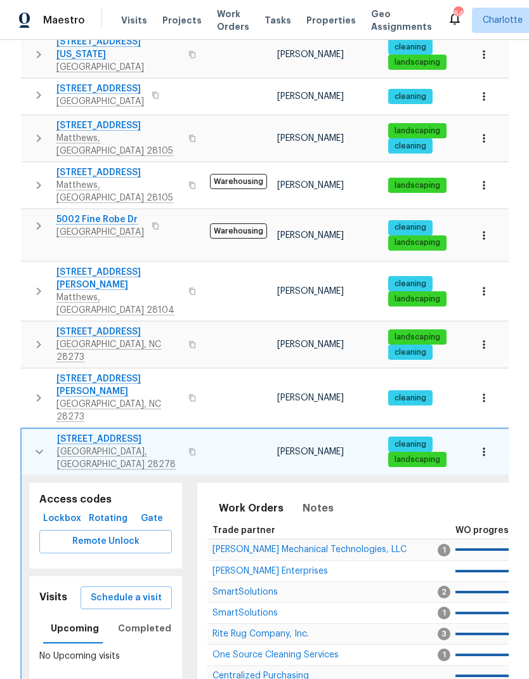
click at [32, 444] on icon "button" at bounding box center [39, 451] width 15 height 15
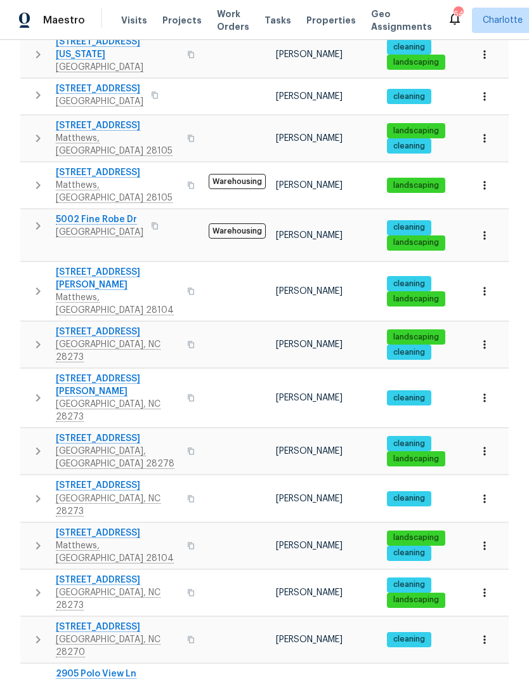
click at [35, 491] on icon "button" at bounding box center [37, 498] width 15 height 15
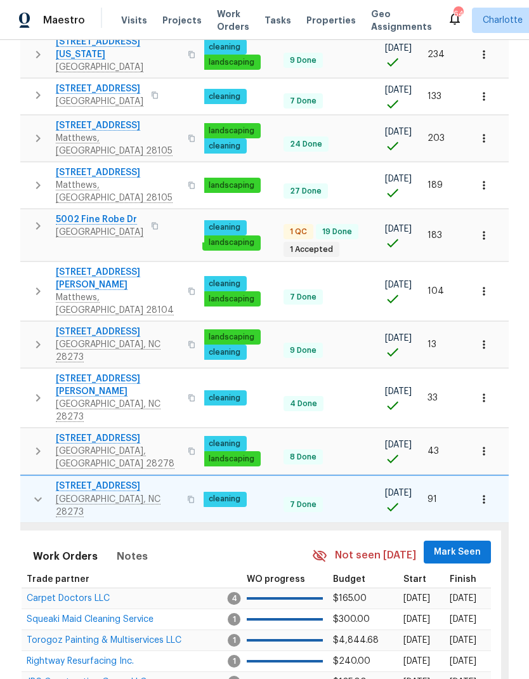
click at [457, 544] on span "Mark Seen" at bounding box center [457, 552] width 47 height 16
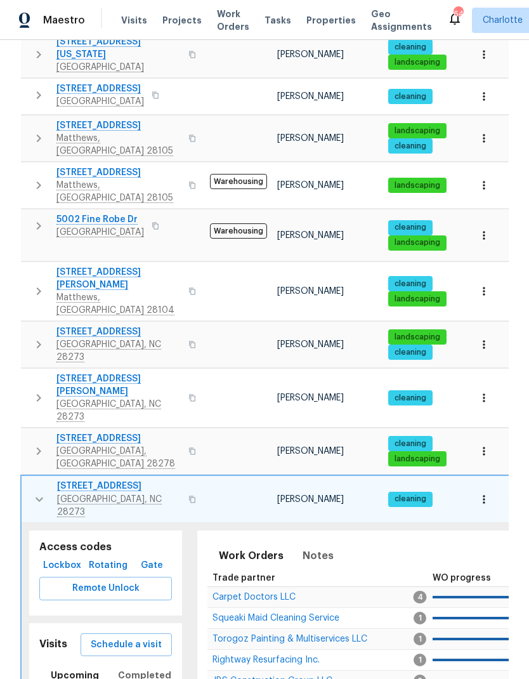
click at [34, 492] on icon "button" at bounding box center [39, 499] width 15 height 15
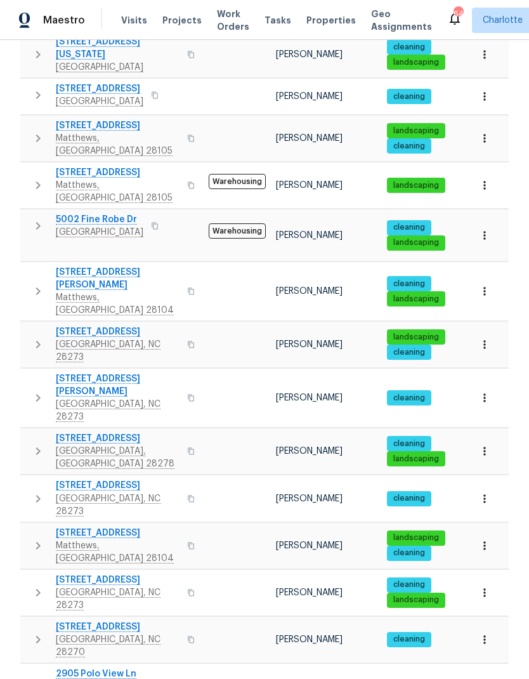
click at [31, 538] on icon "button" at bounding box center [37, 545] width 15 height 15
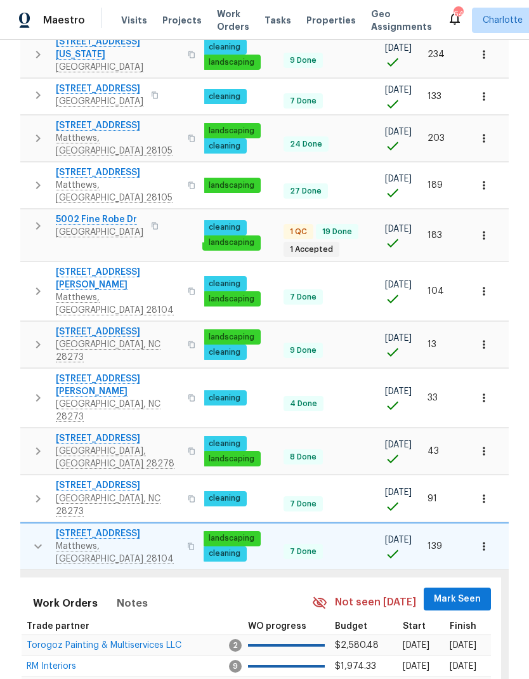
click at [465, 591] on span "Mark Seen" at bounding box center [457, 599] width 47 height 16
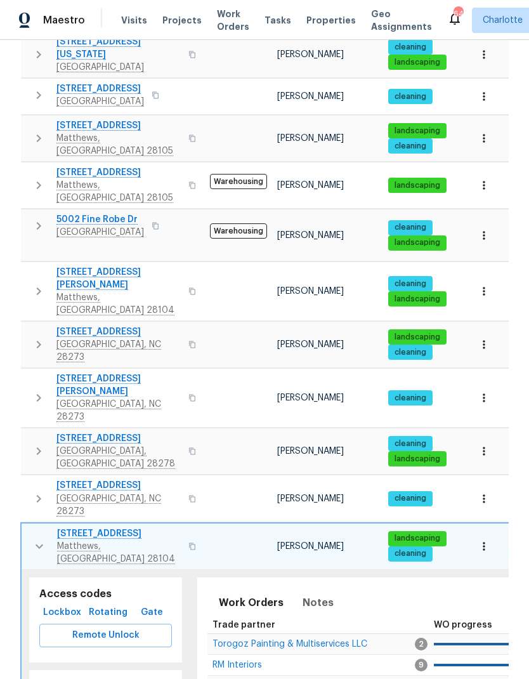
click at [30, 527] on button "button" at bounding box center [39, 546] width 25 height 38
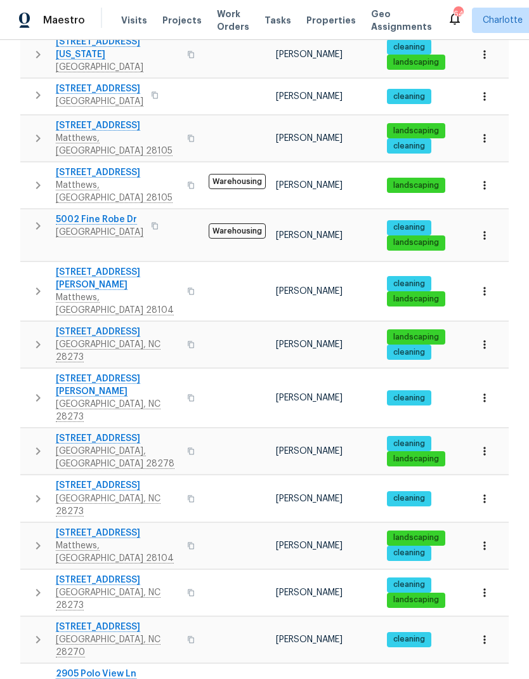
click at [33, 585] on icon "button" at bounding box center [37, 592] width 15 height 15
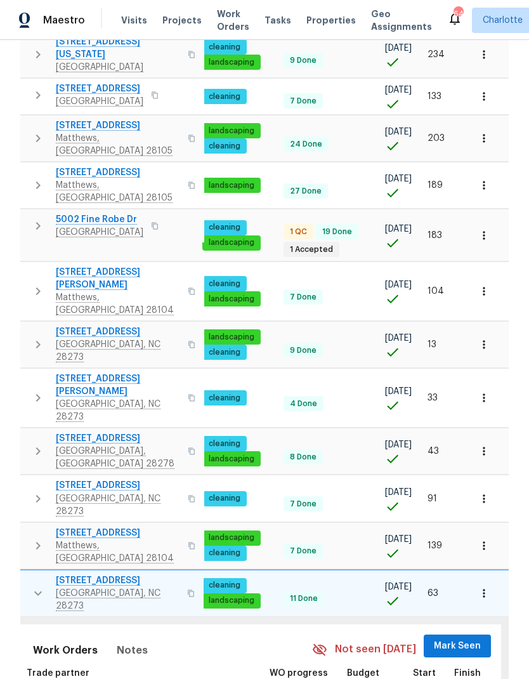
click at [485, 634] on button "Mark Seen" at bounding box center [457, 645] width 67 height 23
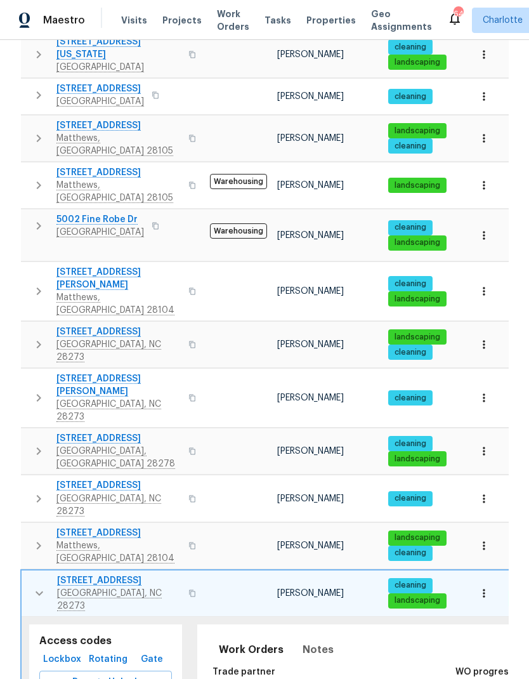
click at [32, 586] on icon "button" at bounding box center [39, 593] width 15 height 15
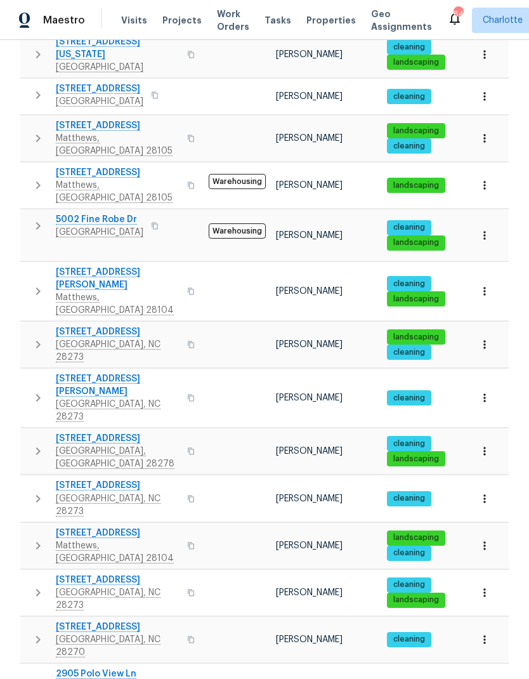
click at [34, 632] on icon "button" at bounding box center [37, 639] width 15 height 15
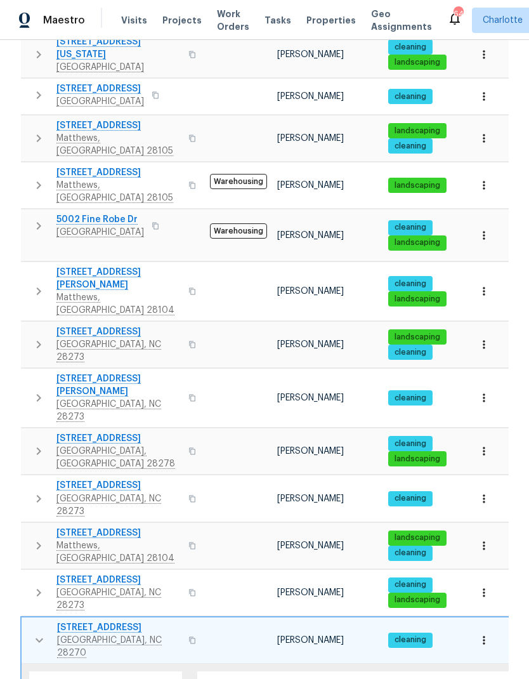
click at [36, 617] on td "4936 Sardis Rd Apt B Charlotte, NC 28270" at bounding box center [113, 640] width 183 height 46
click at [43, 621] on button "button" at bounding box center [39, 640] width 25 height 38
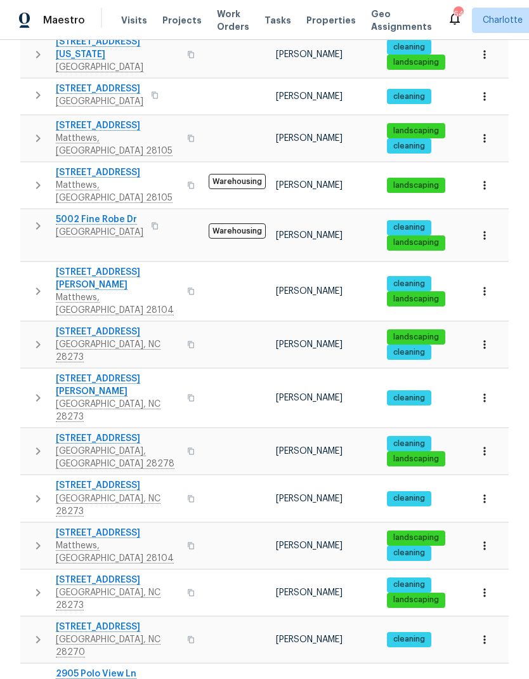
click at [39, 678] on icon "button" at bounding box center [37, 686] width 15 height 15
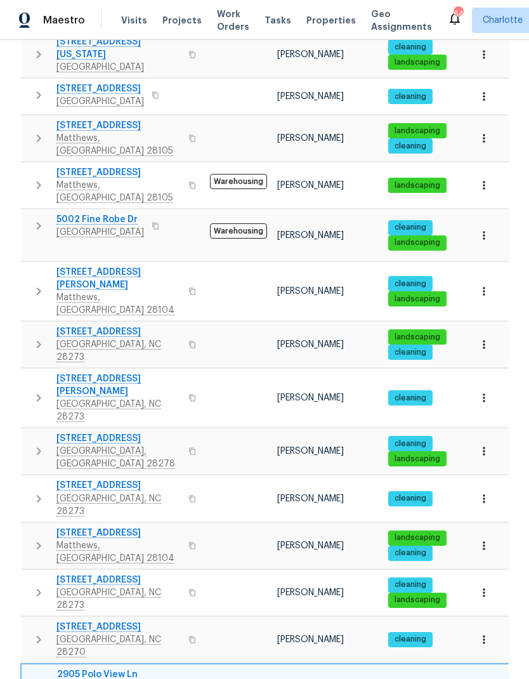
click at [35, 668] on button "button" at bounding box center [39, 687] width 25 height 38
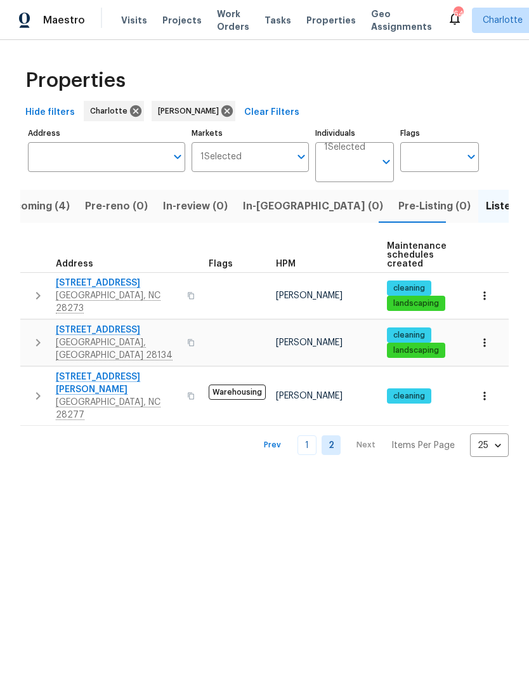
click at [25, 292] on button "button" at bounding box center [37, 296] width 25 height 38
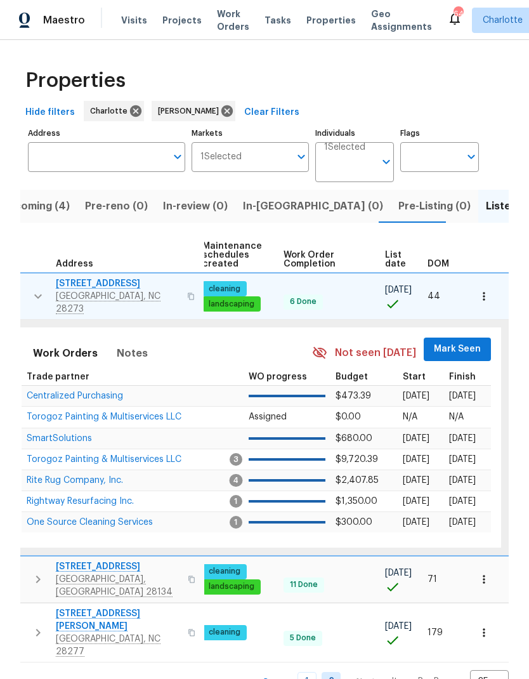
click at [465, 341] on span "Mark Seen" at bounding box center [457, 349] width 47 height 16
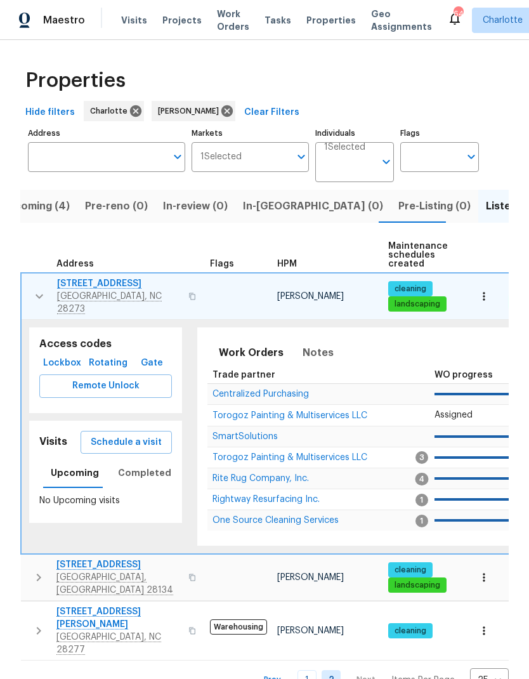
click at [33, 282] on button "button" at bounding box center [39, 296] width 25 height 38
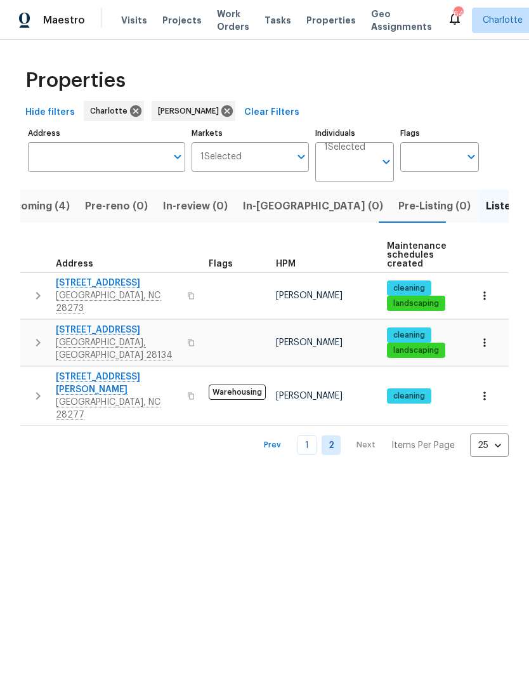
click at [33, 335] on icon "button" at bounding box center [37, 342] width 15 height 15
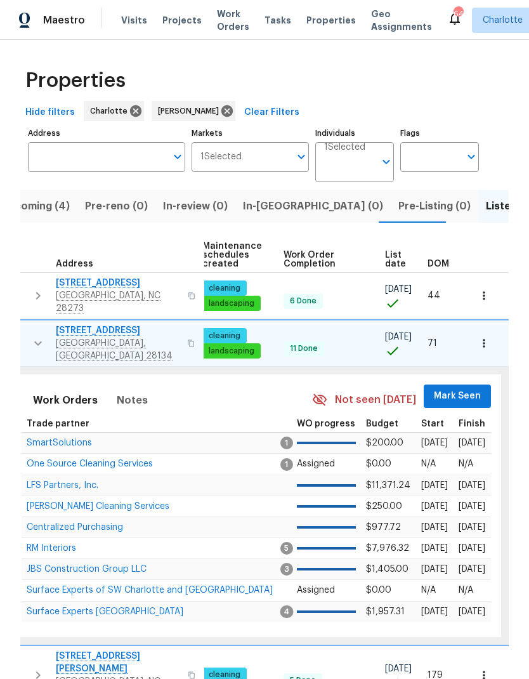
click at [459, 388] on span "Mark Seen" at bounding box center [457, 396] width 47 height 16
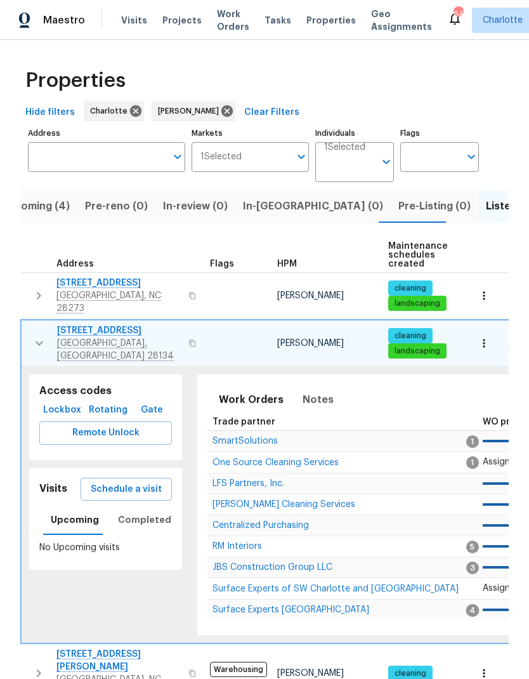
click at [34, 336] on icon "button" at bounding box center [39, 343] width 15 height 15
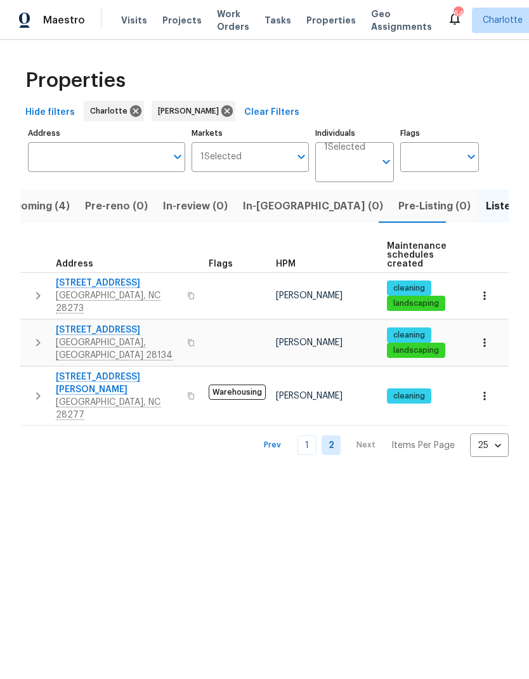
click at [36, 388] on icon "button" at bounding box center [37, 395] width 15 height 15
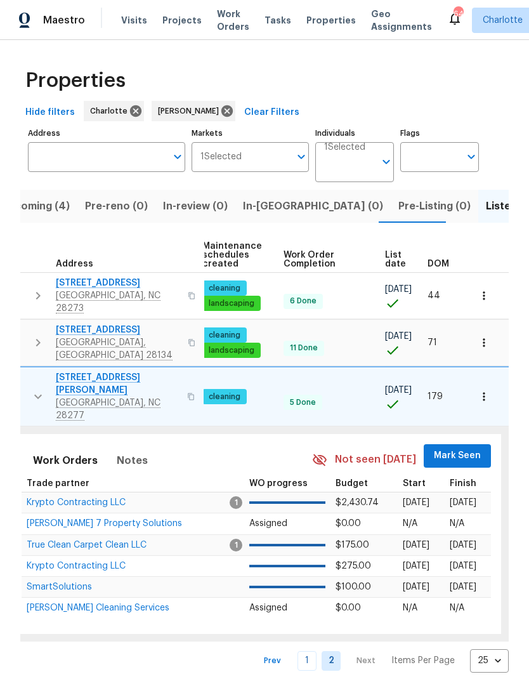
click at [457, 448] on span "Mark Seen" at bounding box center [457, 456] width 47 height 16
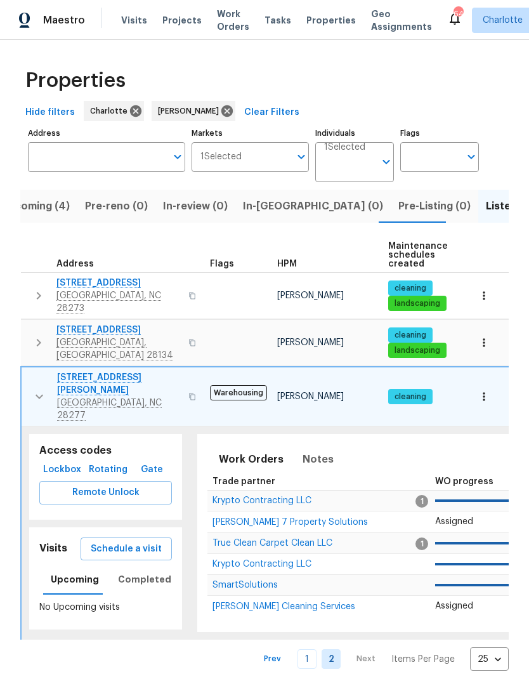
click at [37, 389] on icon "button" at bounding box center [39, 396] width 15 height 15
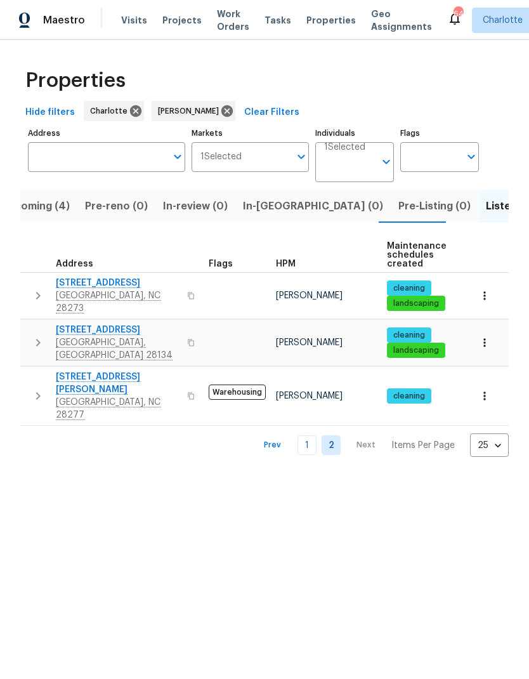
click at [277, 216] on button "In-reno (0)" at bounding box center [312, 206] width 155 height 33
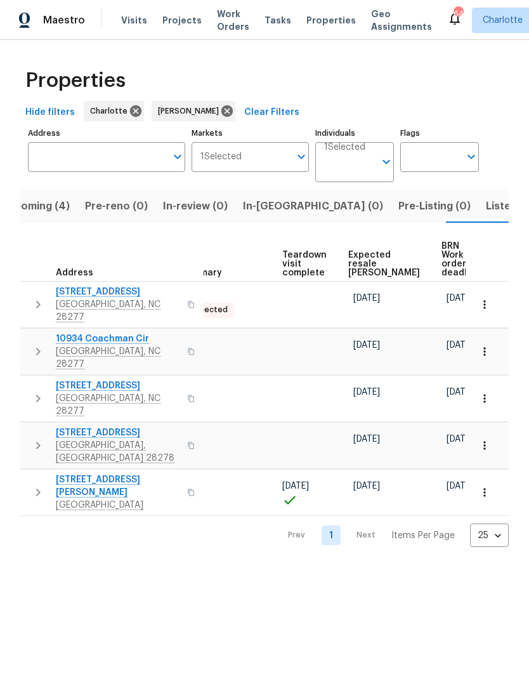
scroll to position [0, 268]
click at [432, 567] on html "Maestro Visits Projects Work Orders Tasks Properties Geo Assignments 64 Charlot…" at bounding box center [264, 283] width 529 height 567
click at [462, 567] on html "Maestro Visits Projects Work Orders Tasks Properties Geo Assignments 64 Charlot…" at bounding box center [264, 283] width 529 height 567
click at [486, 486] on icon "button" at bounding box center [484, 492] width 13 height 13
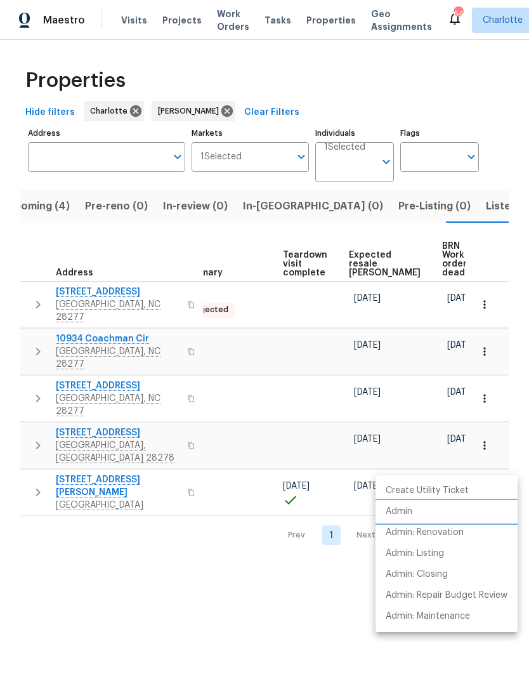
click at [414, 516] on li "Admin" at bounding box center [447, 511] width 142 height 21
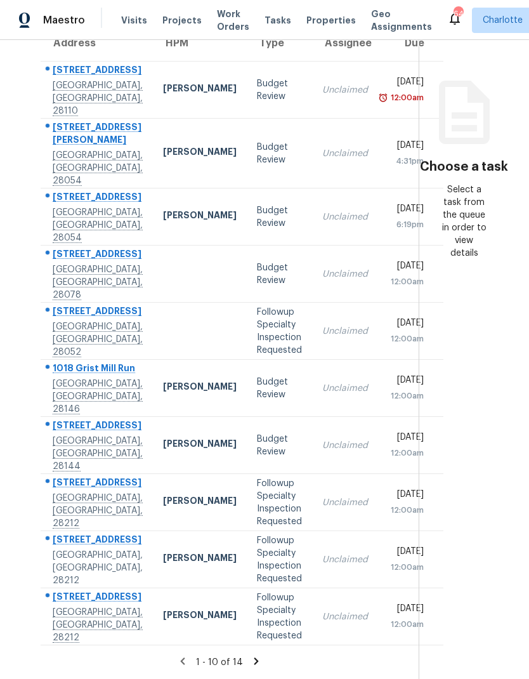
scroll to position [152, 0]
click at [255, 660] on icon at bounding box center [256, 660] width 11 height 11
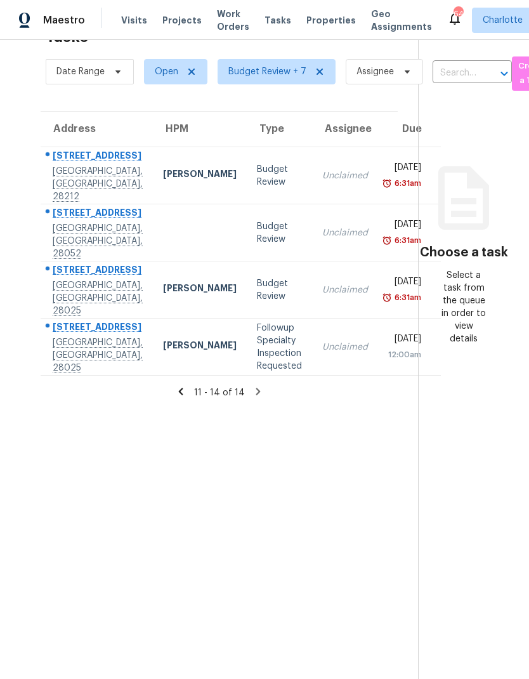
click at [175, 391] on icon at bounding box center [180, 391] width 11 height 11
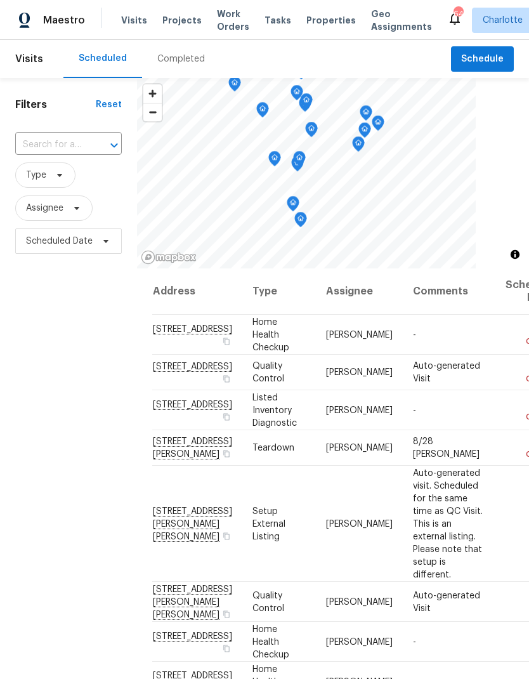
click at [225, 13] on span "Work Orders" at bounding box center [233, 20] width 32 height 25
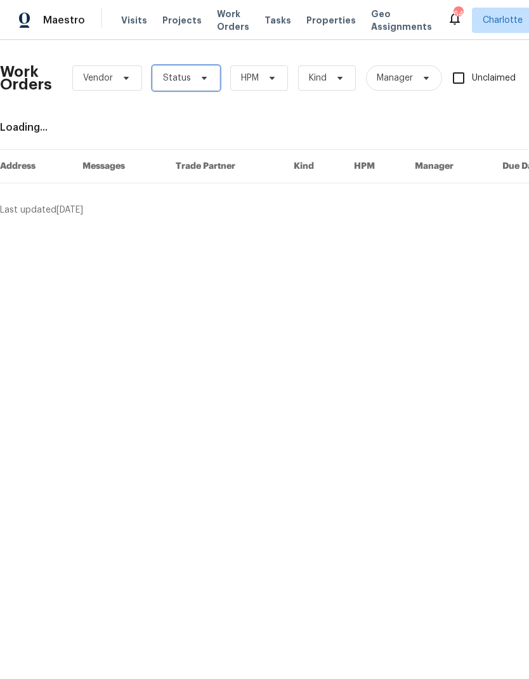
click at [187, 86] on span "Status" at bounding box center [186, 77] width 68 height 25
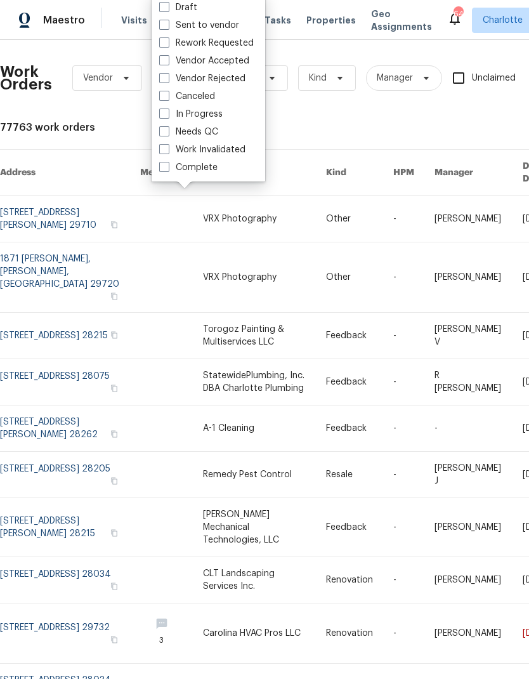
click at [202, 137] on label "Needs QC" at bounding box center [188, 132] width 59 height 13
click at [167, 134] on input "Needs QC" at bounding box center [163, 130] width 8 height 8
checkbox input "true"
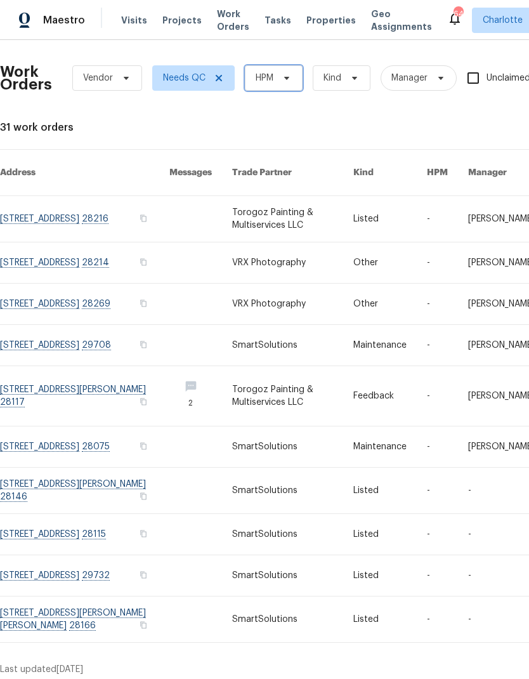
click at [274, 81] on span "HPM" at bounding box center [274, 77] width 58 height 25
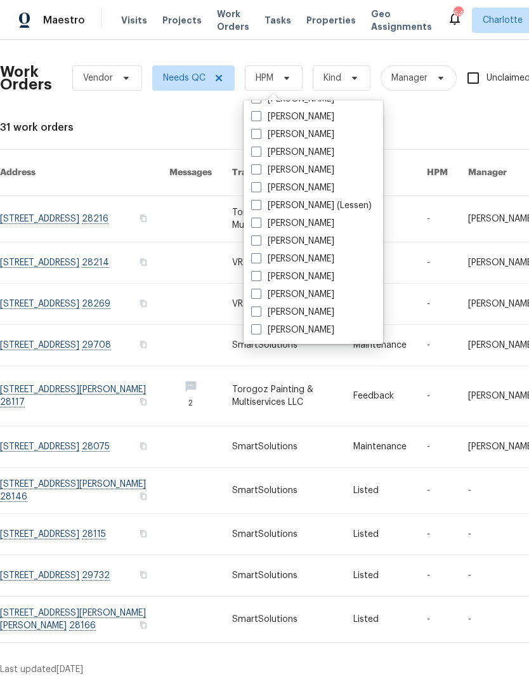
scroll to position [157, 0]
click at [319, 336] on label "[PERSON_NAME]" at bounding box center [292, 330] width 83 height 13
click at [259, 332] on input "[PERSON_NAME]" at bounding box center [255, 328] width 8 height 8
checkbox input "true"
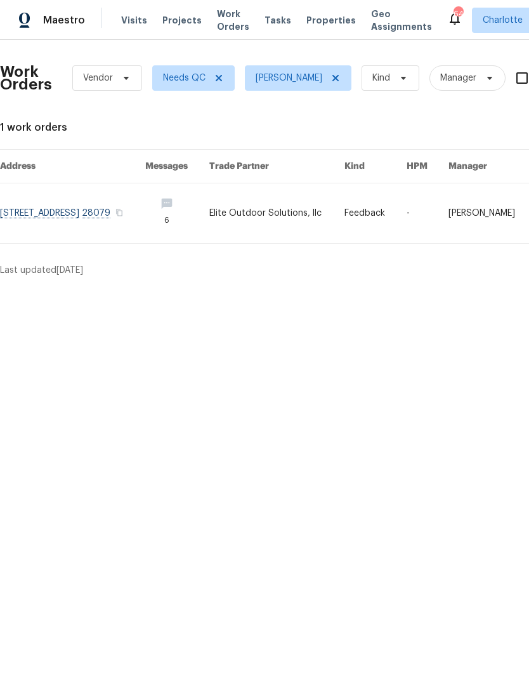
click at [33, 219] on link at bounding box center [72, 213] width 145 height 60
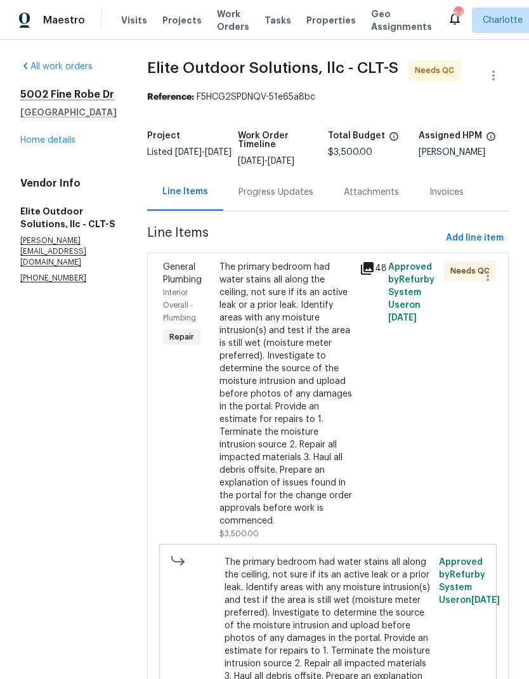
click at [31, 145] on link "Home details" at bounding box center [47, 140] width 55 height 9
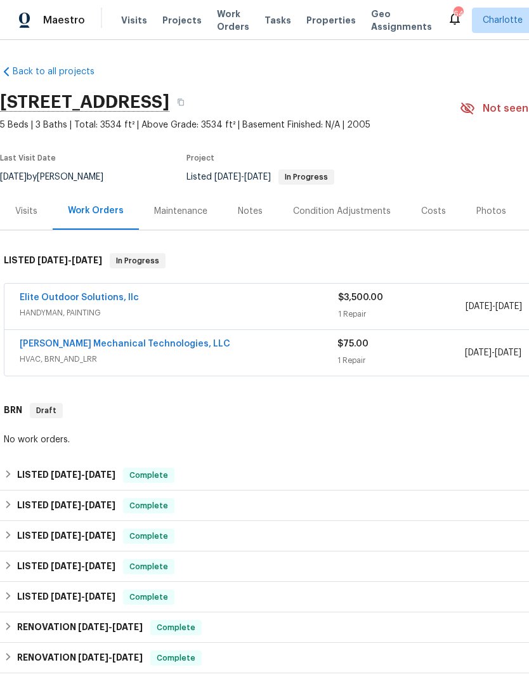
click at [225, 27] on span "Work Orders" at bounding box center [233, 20] width 32 height 25
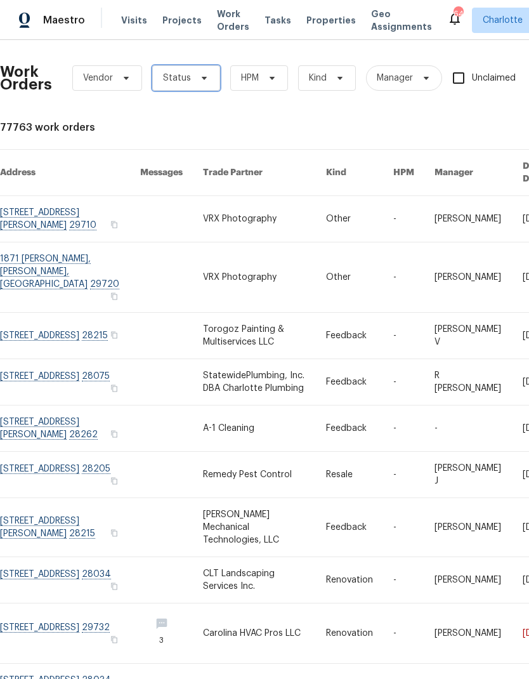
click at [202, 77] on icon at bounding box center [204, 78] width 5 height 3
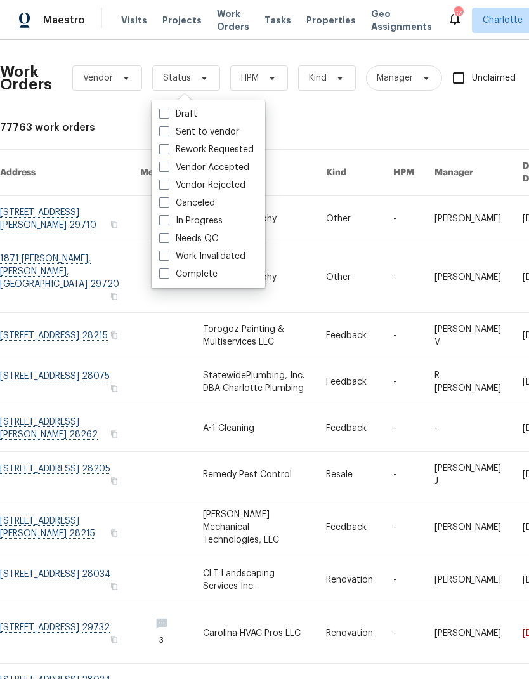
click at [216, 237] on label "Needs QC" at bounding box center [188, 238] width 59 height 13
click at [167, 237] on input "Needs QC" at bounding box center [163, 236] width 8 height 8
checkbox input "true"
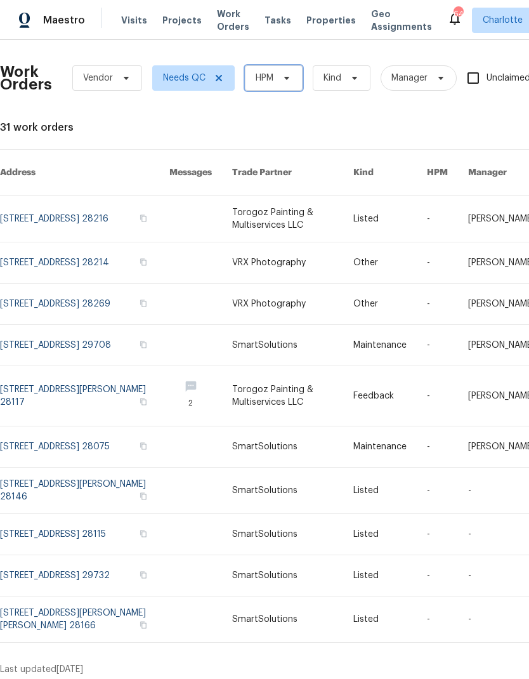
click at [280, 84] on span "HPM" at bounding box center [274, 77] width 58 height 25
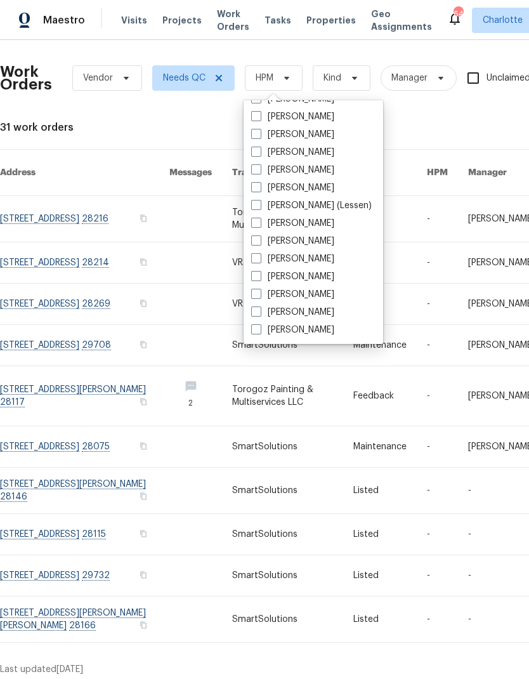
scroll to position [157, 0]
click at [320, 330] on label "[PERSON_NAME]" at bounding box center [292, 330] width 83 height 13
click at [259, 330] on input "[PERSON_NAME]" at bounding box center [255, 328] width 8 height 8
checkbox input "true"
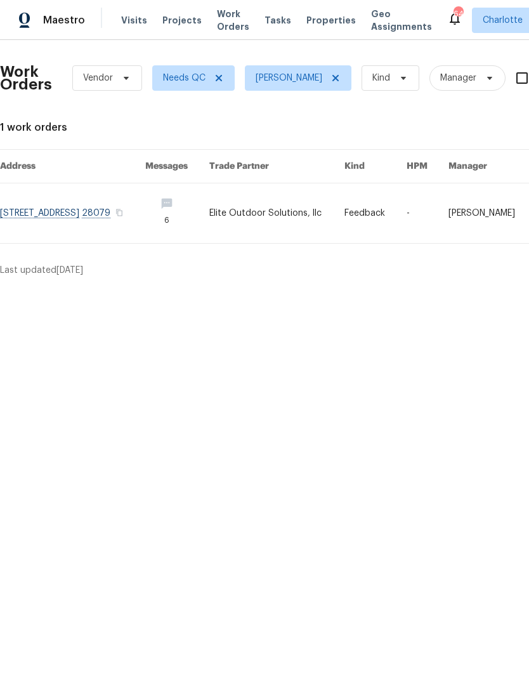
click at [51, 22] on span "Maestro" at bounding box center [64, 20] width 42 height 13
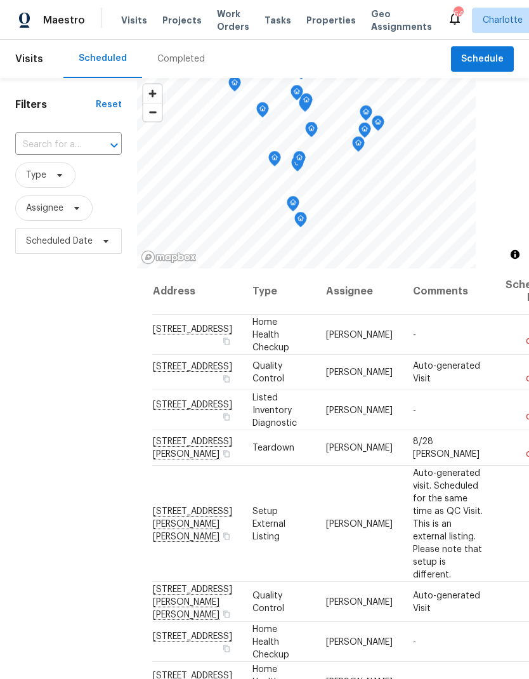
click at [185, 58] on div "Completed" at bounding box center [181, 59] width 48 height 13
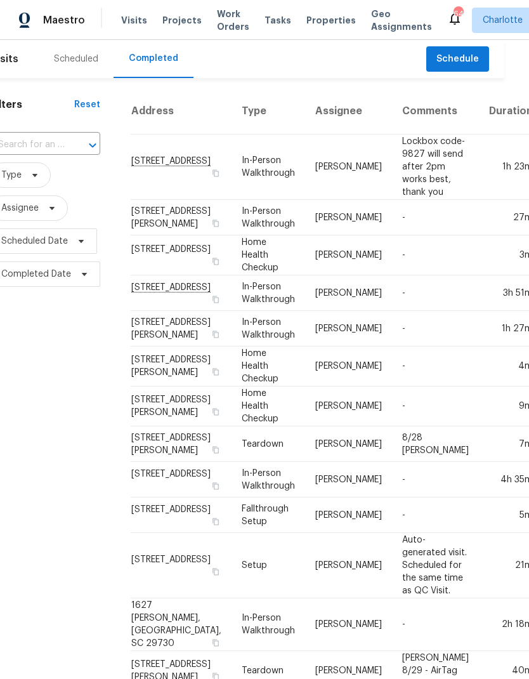
scroll to position [0, 24]
click at [28, 355] on div "Filters Reset ​ Type Assignee Scheduled Date Completed Date" at bounding box center [46, 532] width 140 height 908
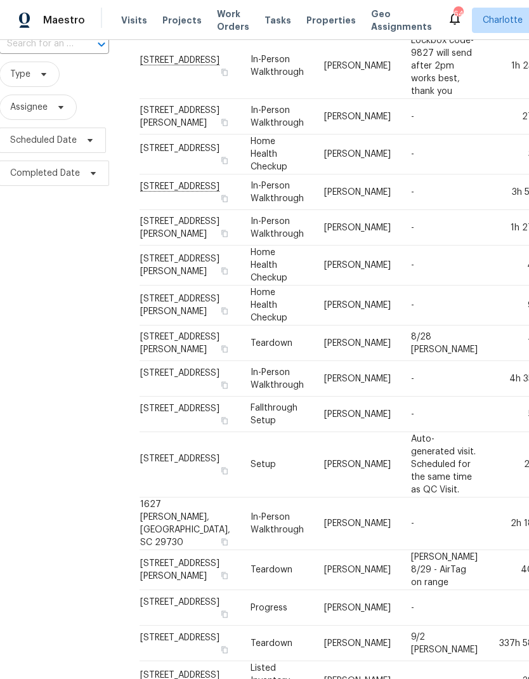
scroll to position [103, 16]
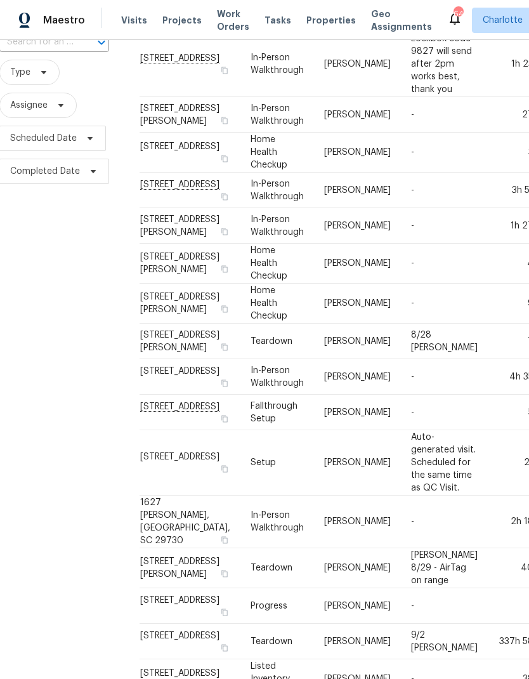
click at [34, 372] on div "Filters Reset ​ Type Assignee Scheduled Date Completed Date" at bounding box center [54, 429] width 140 height 908
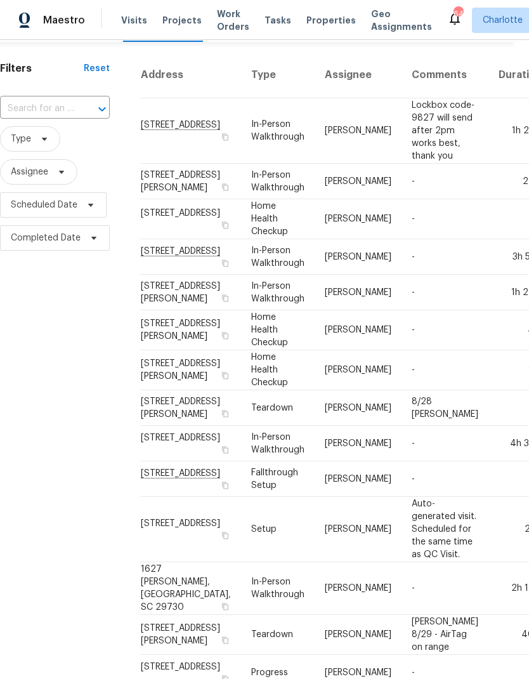
scroll to position [37, 15]
click at [39, 376] on div "Filters Reset ​ Type Assignee Scheduled Date Completed Date" at bounding box center [55, 495] width 140 height 908
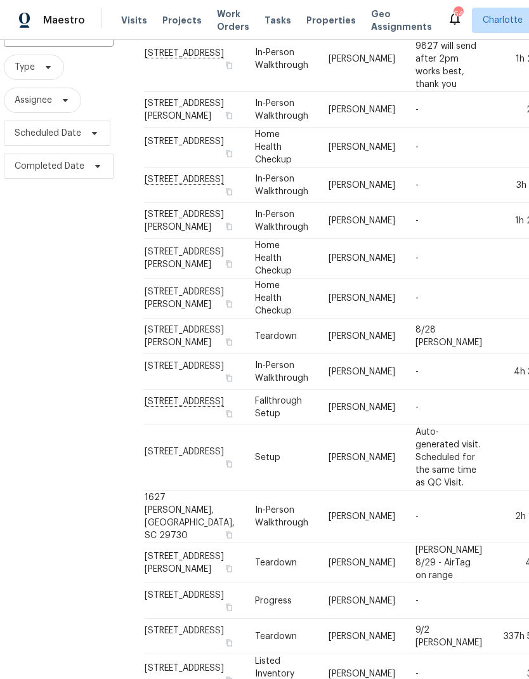
scroll to position [142, 6]
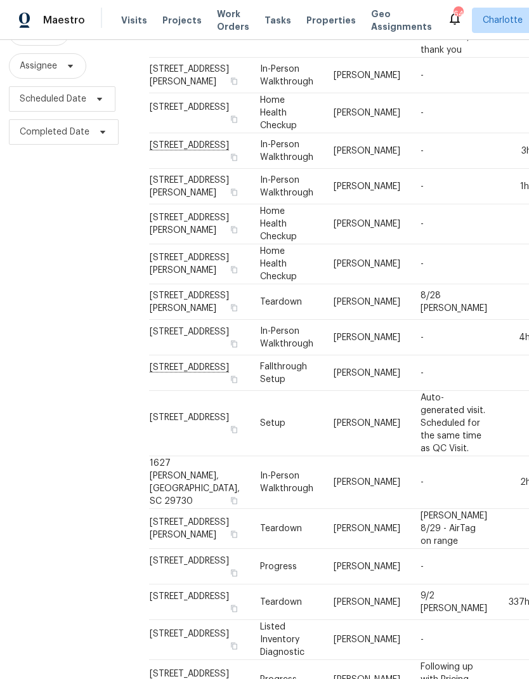
click at [38, 377] on div "Filters Reset ​ Type Assignee Scheduled Date Completed Date" at bounding box center [64, 390] width 140 height 908
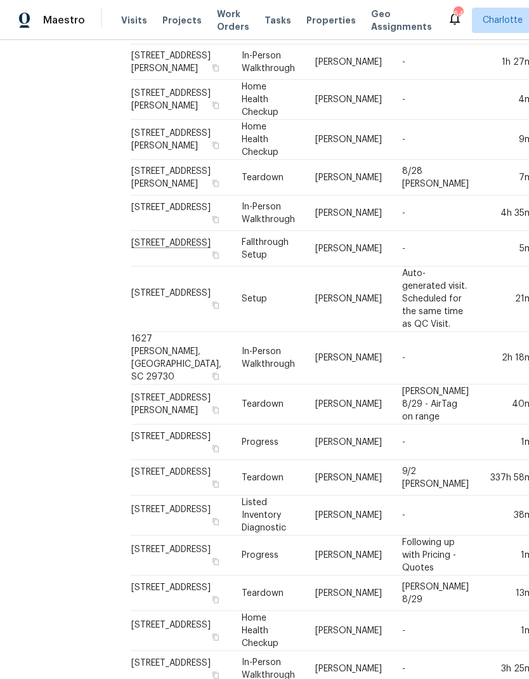
scroll to position [267, 24]
click at [37, 365] on div "Filters Reset ​ Type Assignee Scheduled Date Completed Date" at bounding box center [46, 265] width 140 height 908
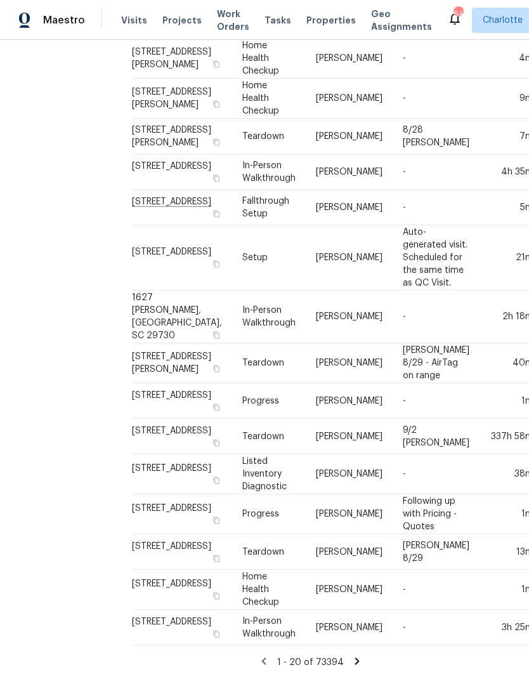
scroll to position [350, 24]
click at [37, 380] on div "Filters Reset ​ Type Assignee Scheduled Date Completed Date" at bounding box center [46, 224] width 140 height 908
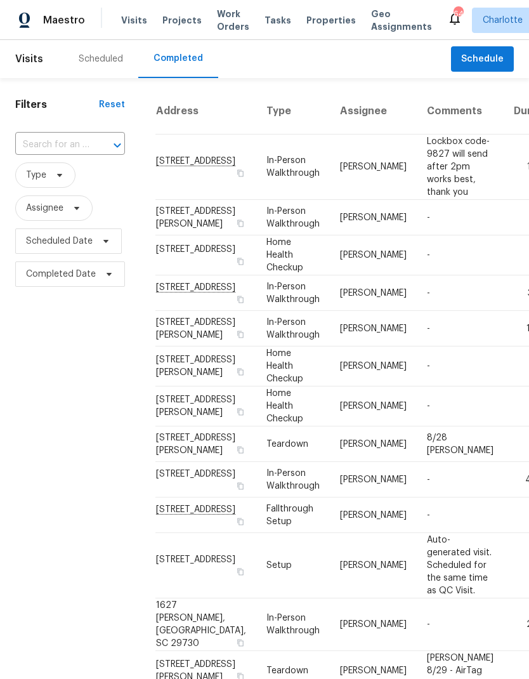
scroll to position [0, 0]
click at [88, 216] on span "Assignee" at bounding box center [53, 207] width 77 height 25
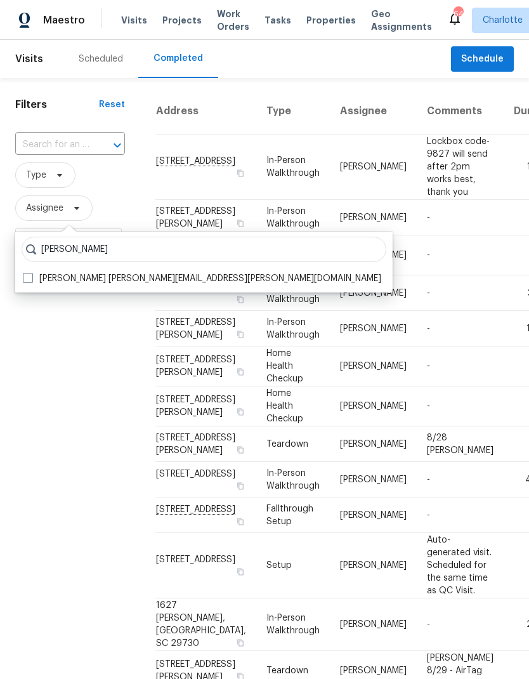
type input "Jason bouque"
click at [26, 277] on span at bounding box center [28, 278] width 10 height 10
click at [26, 277] on input "Jason Bouque jason.bouque@opendoor.com" at bounding box center [27, 276] width 8 height 8
checkbox input "true"
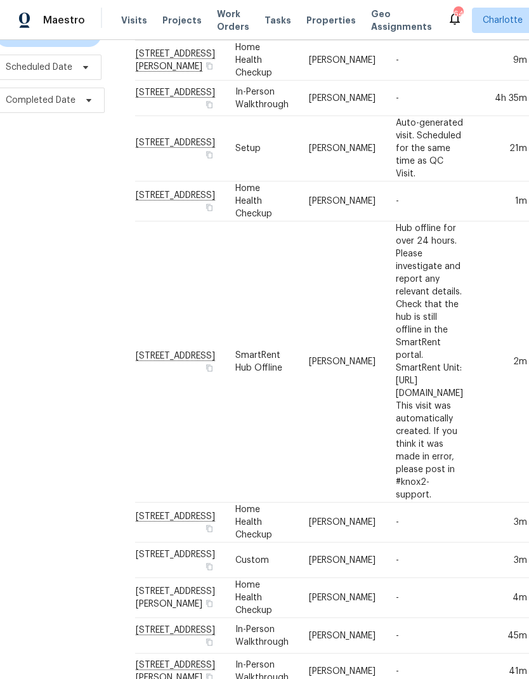
scroll to position [174, 21]
click at [37, 376] on div "Filters Reset ​ Type Jason Bouque Scheduled Date Completed Date" at bounding box center [49, 682] width 140 height 1556
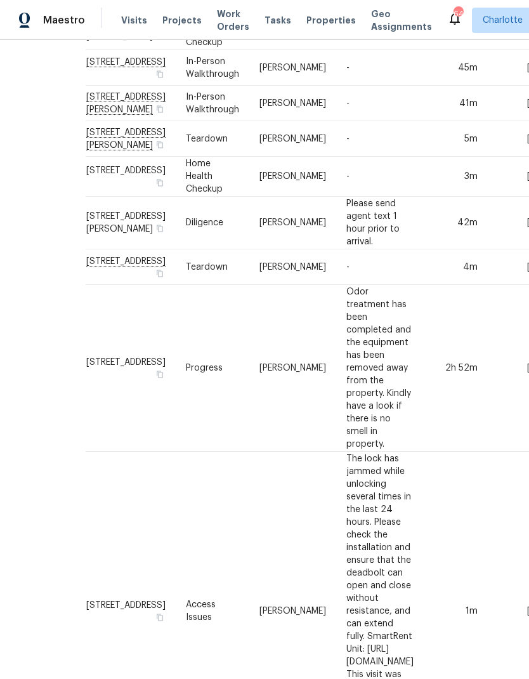
scroll to position [749, 51]
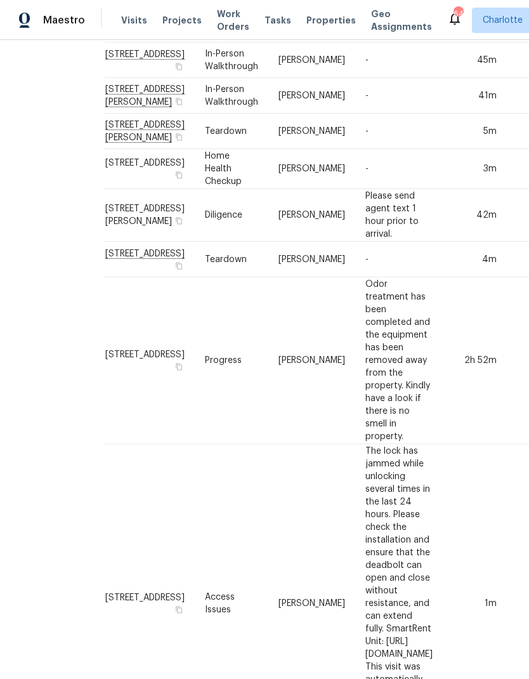
click at [36, 367] on div "Filters Reset ​ Type Jason Bouque Scheduled Date Completed Date" at bounding box center [19, 107] width 140 height 1556
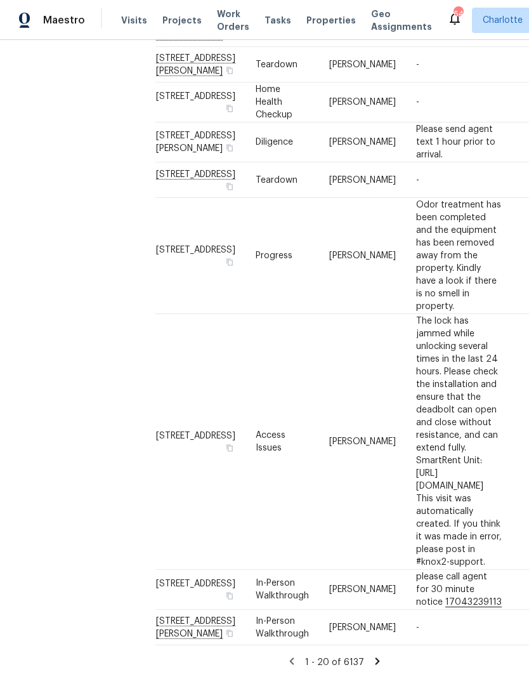
scroll to position [925, 0]
click at [41, 379] on div "Filters Reset ​ Type Jason Bouque Scheduled Date Completed Date" at bounding box center [70, 8] width 140 height 1341
click at [379, 659] on icon at bounding box center [377, 660] width 11 height 11
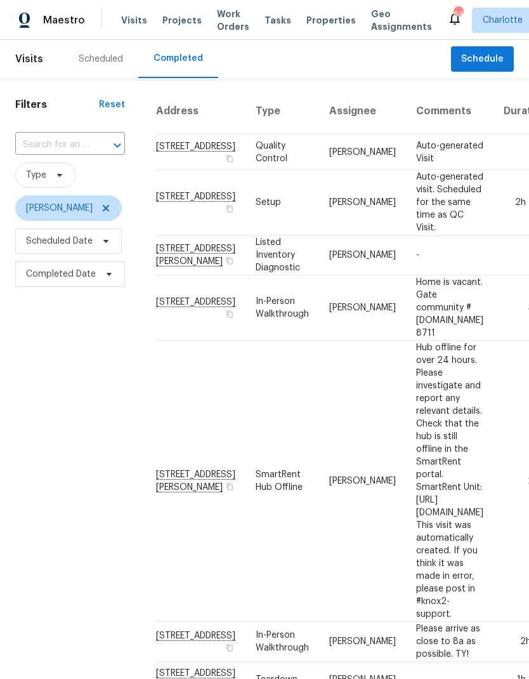
scroll to position [0, 0]
click at [103, 221] on span "[PERSON_NAME]" at bounding box center [68, 207] width 107 height 25
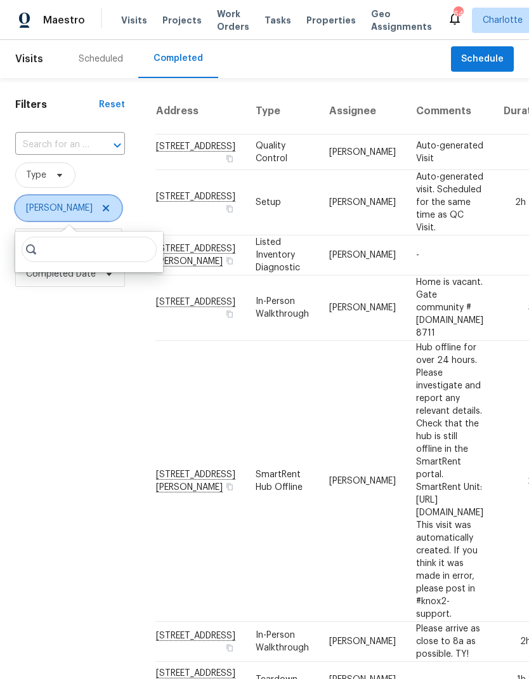
click at [101, 213] on icon at bounding box center [106, 208] width 10 height 10
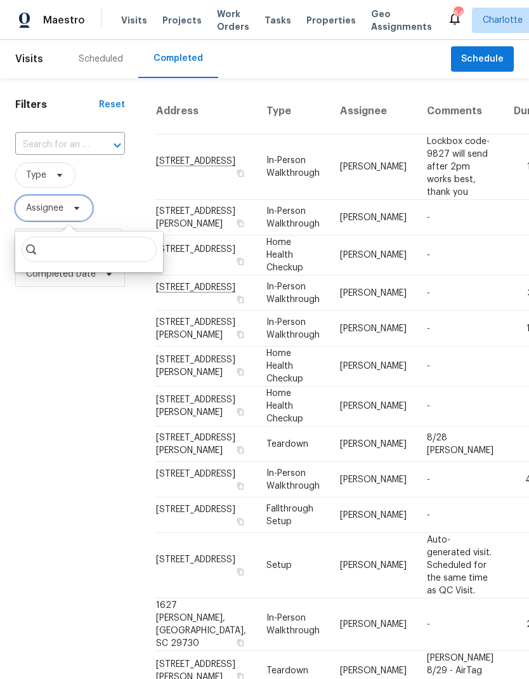
click at [80, 213] on icon at bounding box center [77, 208] width 10 height 10
click at [77, 210] on icon at bounding box center [76, 208] width 5 height 3
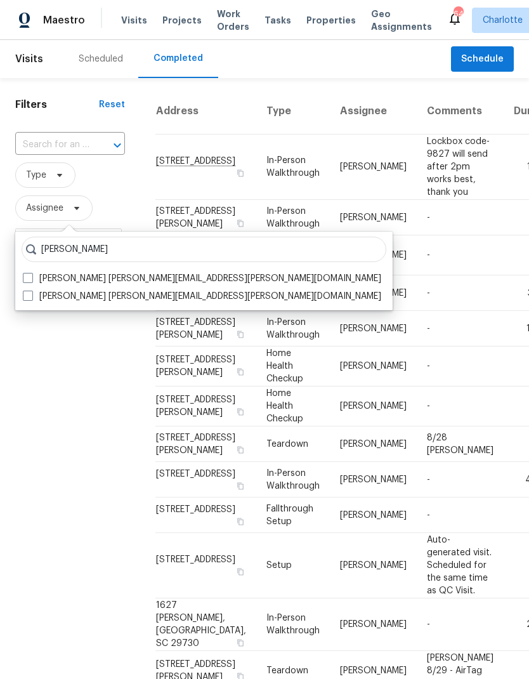
type input "Matthew barnhart"
click at [32, 274] on span at bounding box center [28, 278] width 10 height 10
click at [31, 274] on input "Matthew Barnhart matthew.barnhart@opendoor.com" at bounding box center [27, 276] width 8 height 8
checkbox input "true"
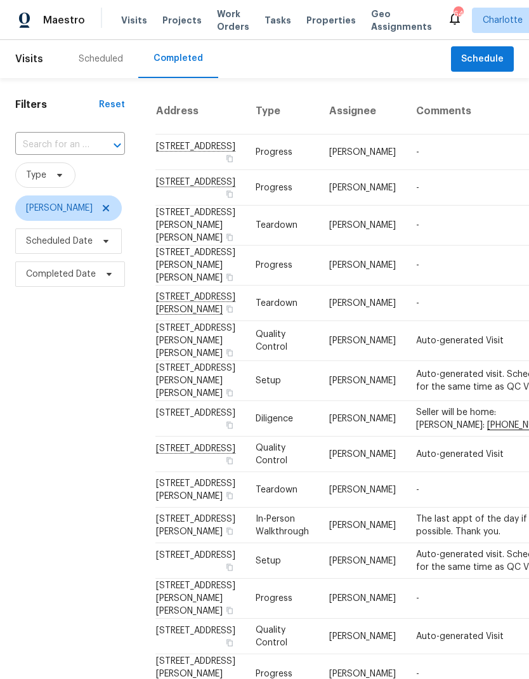
click at [53, 360] on div "Filters Reset ​ Type Matthew Barnhart Scheduled Date Completed Date" at bounding box center [70, 502] width 140 height 849
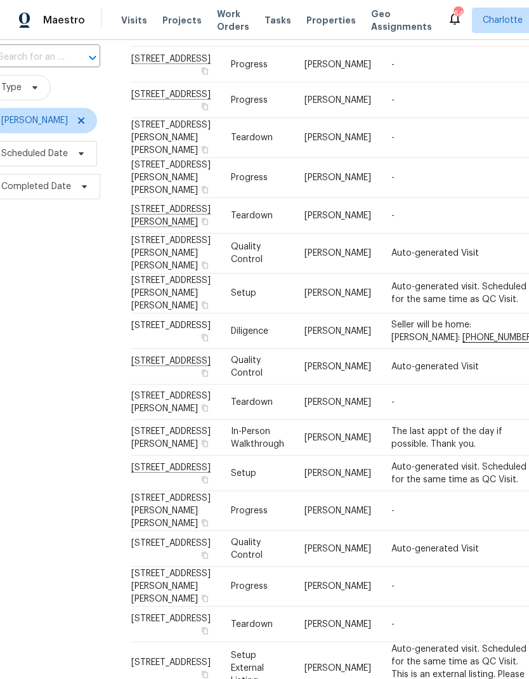
scroll to position [126, 22]
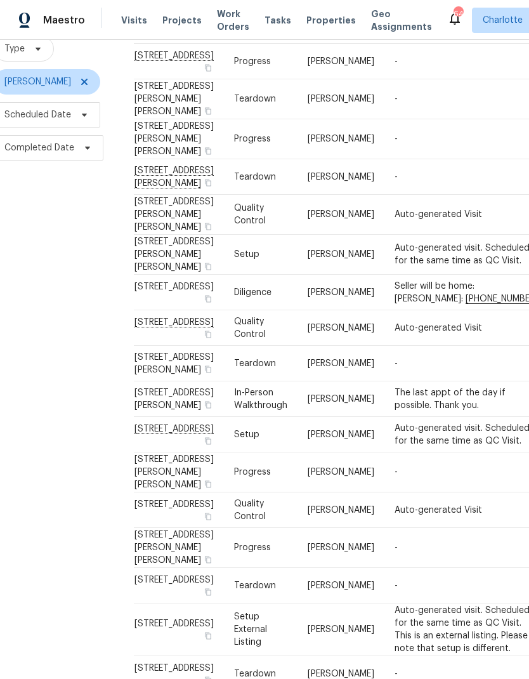
click at [58, 346] on div "Filters Reset ​ Type Matthew Barnhart Scheduled Date Completed Date" at bounding box center [48, 376] width 140 height 849
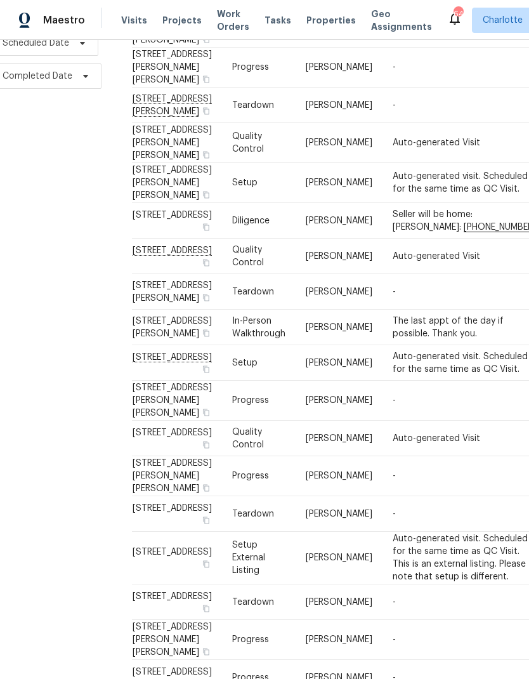
scroll to position [199, 24]
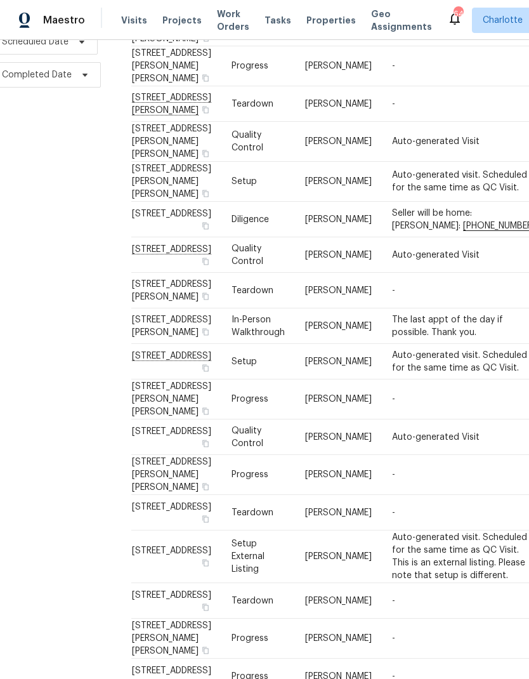
click at [56, 343] on div "Filters Reset ​ Type Matthew Barnhart Scheduled Date Completed Date" at bounding box center [46, 303] width 140 height 849
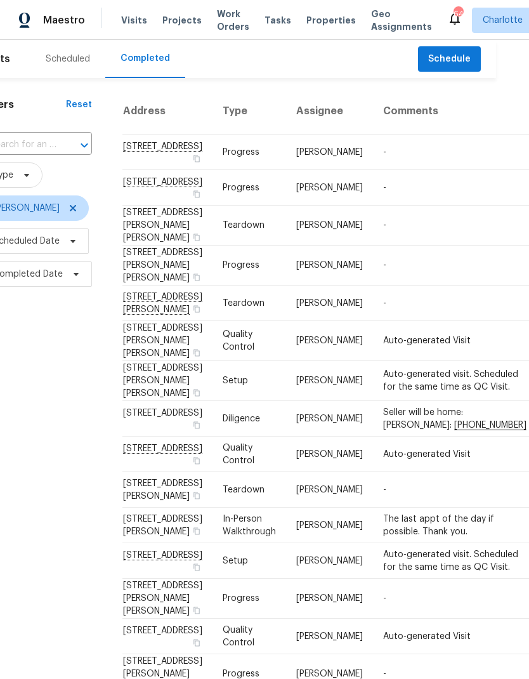
scroll to position [0, 32]
click at [60, 346] on div "Filters Reset ​ Type Matthew Barnhart Scheduled Date Completed Date" at bounding box center [38, 502] width 140 height 849
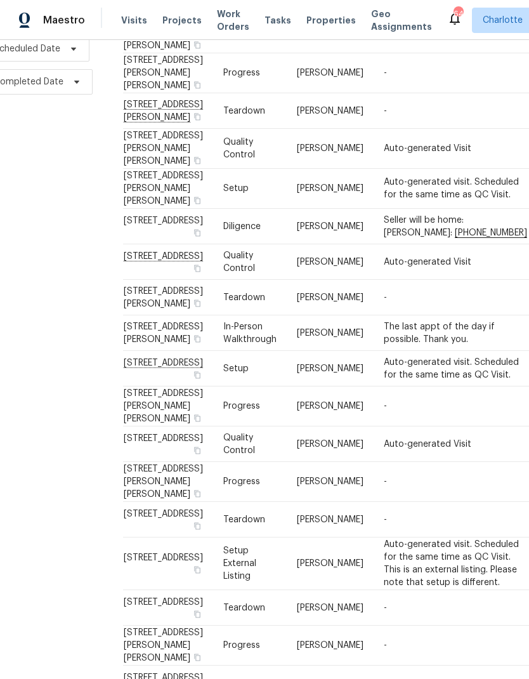
scroll to position [232, 32]
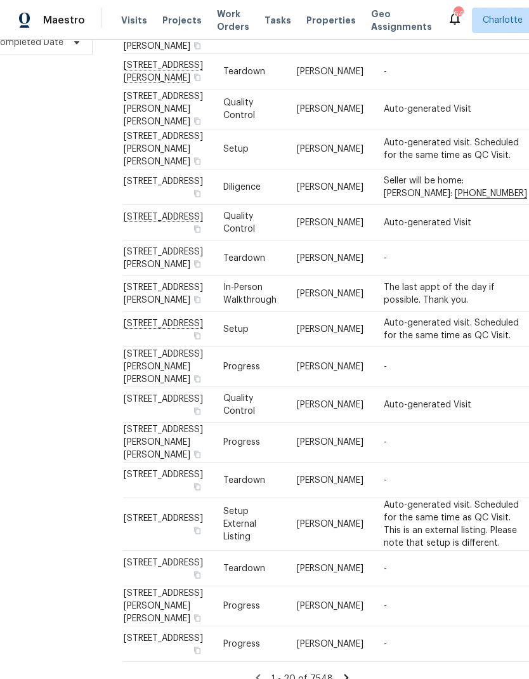
click at [48, 333] on div "Filters Reset ​ Type Matthew Barnhart Scheduled Date Completed Date" at bounding box center [38, 270] width 140 height 849
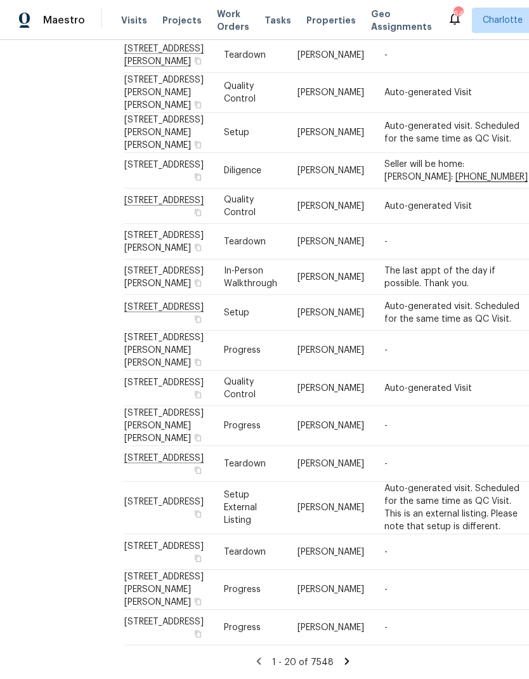
scroll to position [565, 32]
click at [32, 326] on div "Filters Reset ​ Type Matthew Barnhart Scheduled Date Completed Date" at bounding box center [38, 254] width 140 height 849
click at [53, 353] on div "Filters Reset ​ Type Matthew Barnhart Scheduled Date Completed Date" at bounding box center [38, 254] width 140 height 849
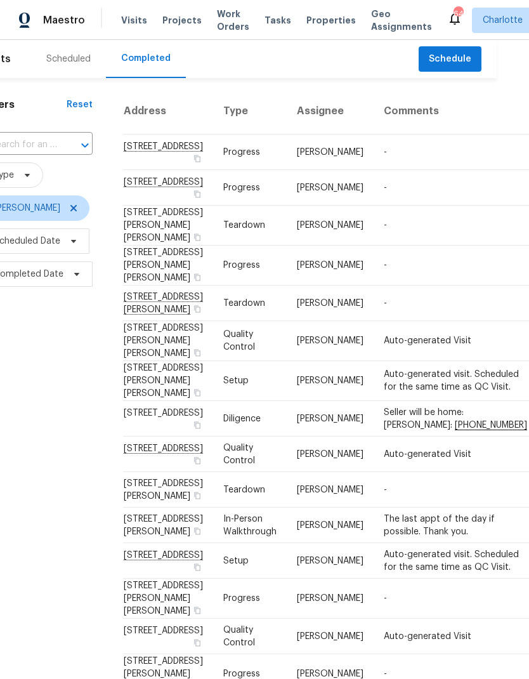
scroll to position [0, 32]
click at [48, 452] on div "Filters Reset ​ Type Matthew Barnhart Scheduled Date Completed Date" at bounding box center [38, 502] width 140 height 849
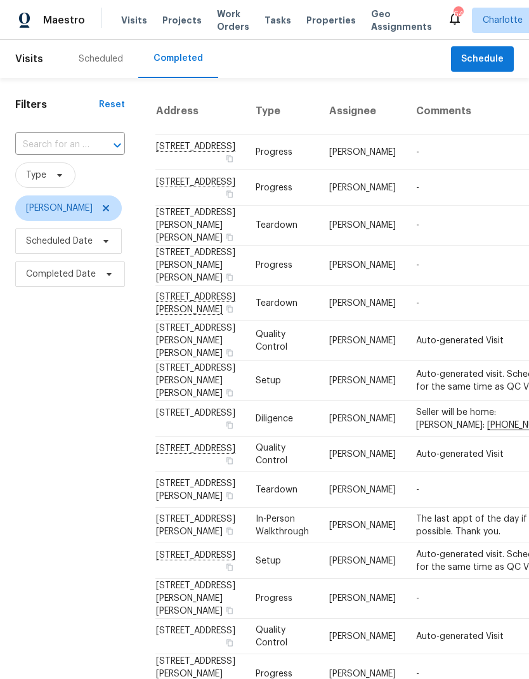
scroll to position [0, 0]
click at [54, 353] on div "Filters Reset ​ Type Matthew Barnhart Scheduled Date Completed Date" at bounding box center [70, 502] width 140 height 849
click at [111, 203] on icon at bounding box center [106, 208] width 10 height 10
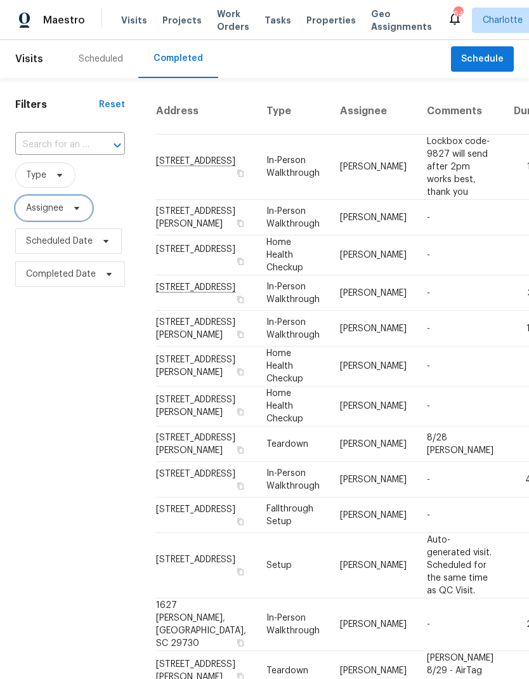
click at [76, 213] on icon at bounding box center [77, 208] width 10 height 10
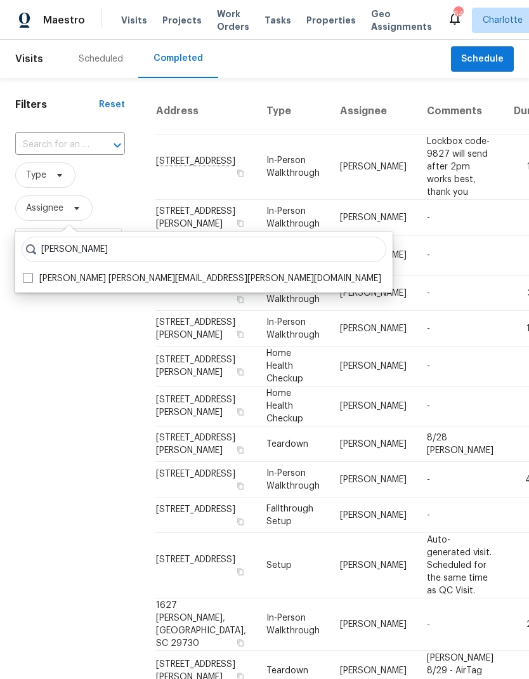
type input "Billy towle"
click at [31, 280] on span at bounding box center [28, 278] width 10 height 10
click at [31, 280] on input "Billy Towle william.towle@opendoor.com" at bounding box center [27, 276] width 8 height 8
checkbox input "true"
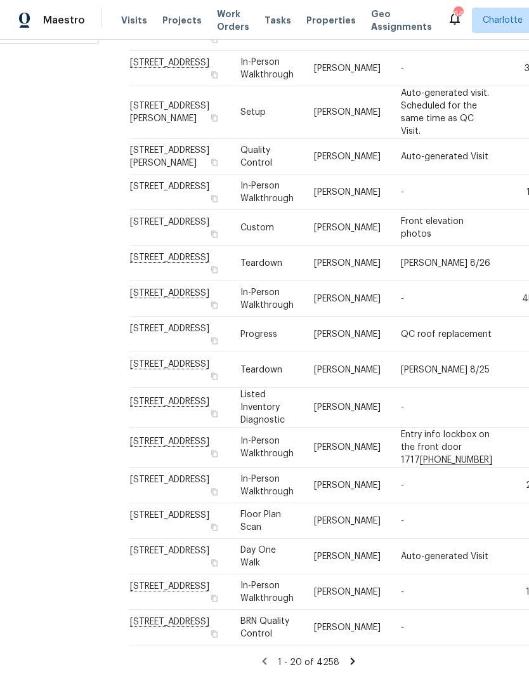
scroll to position [465, 25]
click at [231, 210] on td "Custom" at bounding box center [268, 228] width 74 height 36
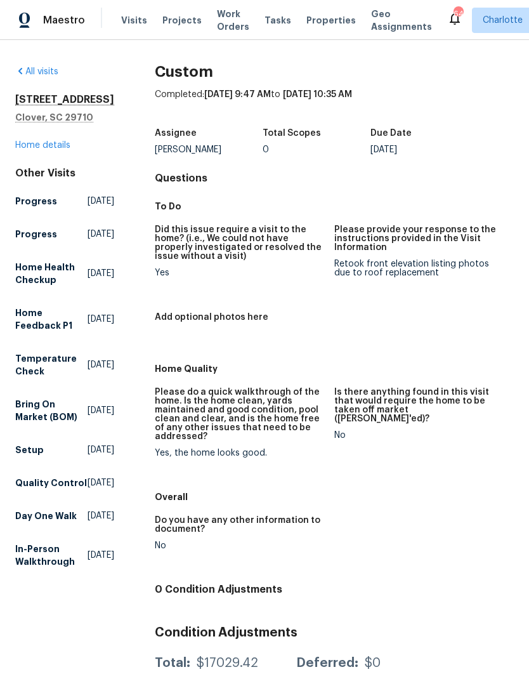
click at [49, 29] on div "Maestro" at bounding box center [42, 20] width 85 height 25
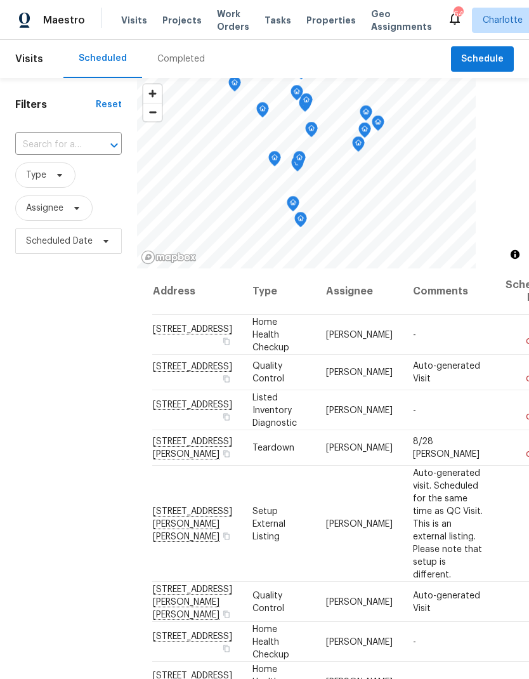
click at [37, 371] on div "Filters Reset ​ Type Assignee Scheduled Date" at bounding box center [68, 444] width 137 height 733
click at [183, 60] on div "Completed" at bounding box center [181, 59] width 48 height 13
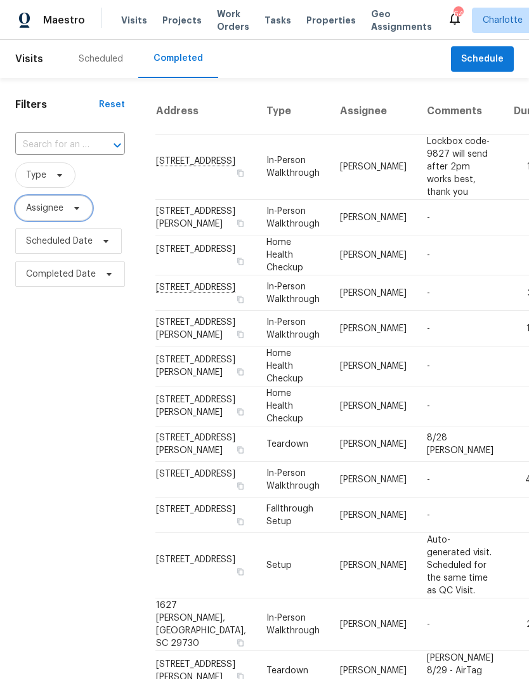
click at [54, 218] on span "Assignee" at bounding box center [53, 207] width 77 height 25
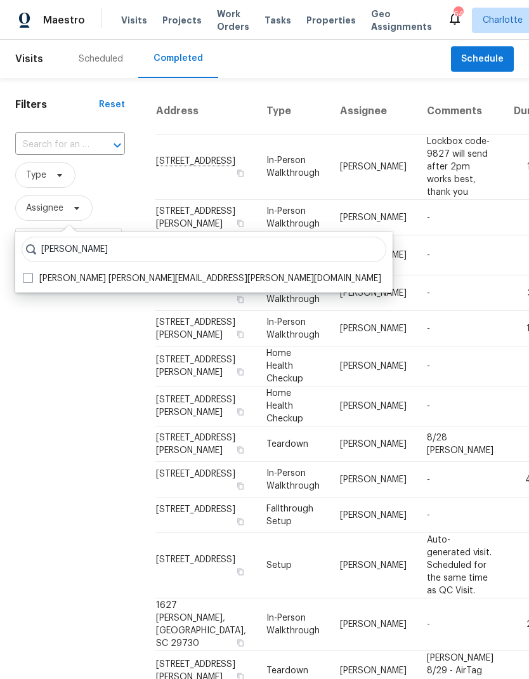
type input "[PERSON_NAME]"
click at [28, 280] on span at bounding box center [28, 278] width 10 height 10
click at [28, 280] on input "Dan Baquero dan.baquero@opendoor.com" at bounding box center [27, 276] width 8 height 8
checkbox input "true"
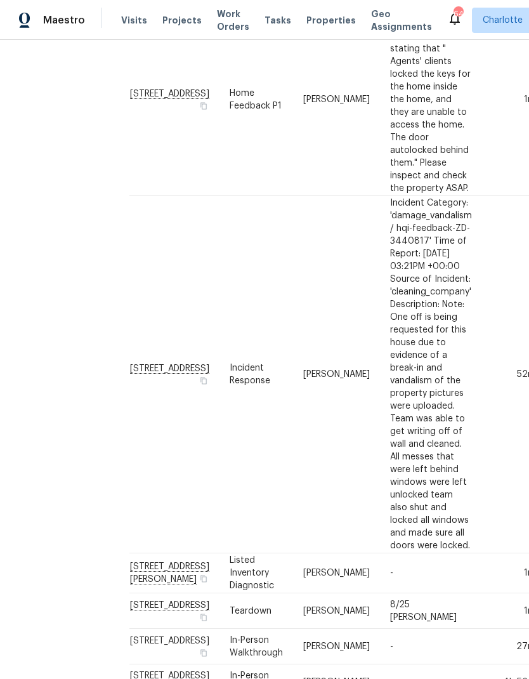
scroll to position [398, 20]
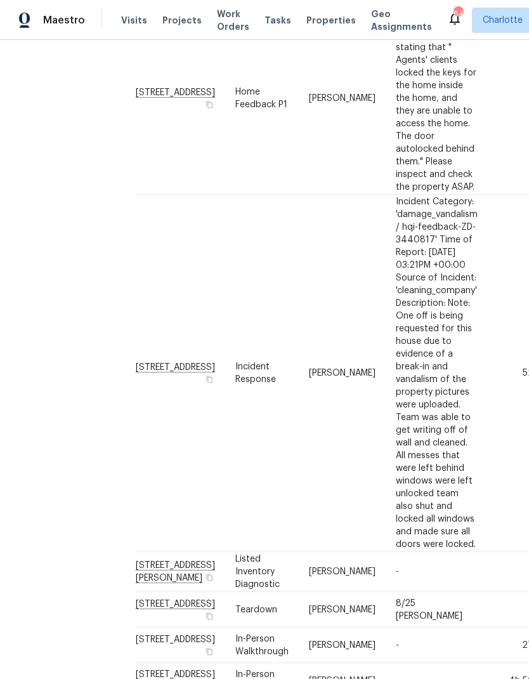
click at [43, 378] on div "Filters Reset ​ Type Dan Baquero Scheduled Date Completed Date" at bounding box center [50, 349] width 140 height 1339
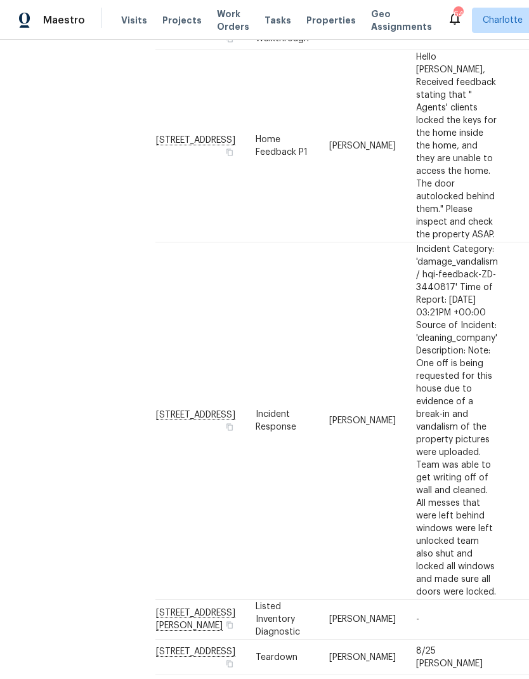
scroll to position [350, 0]
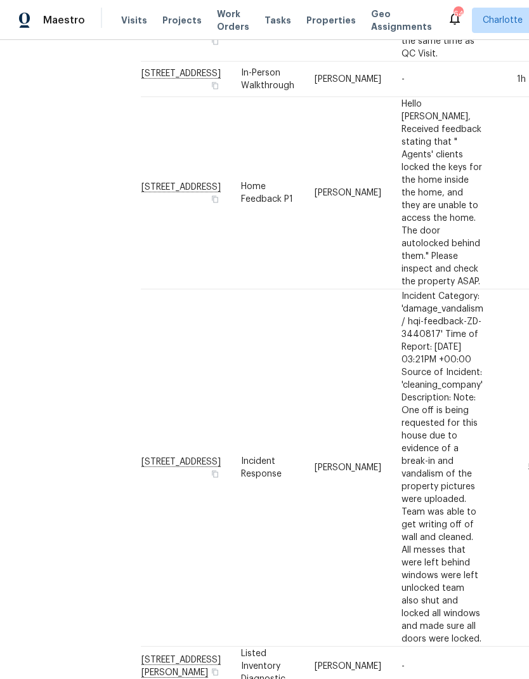
click at [42, 371] on div "Filters Reset ​ Type Dan Baquero Scheduled Date Completed Date" at bounding box center [55, 444] width 140 height 1339
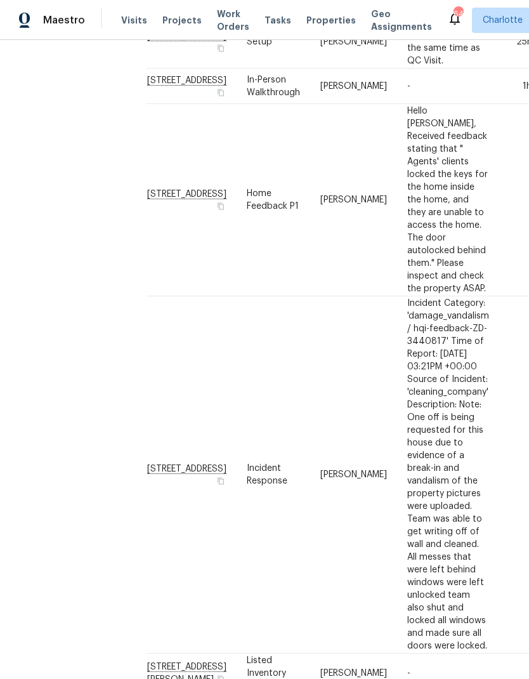
scroll to position [292, 11]
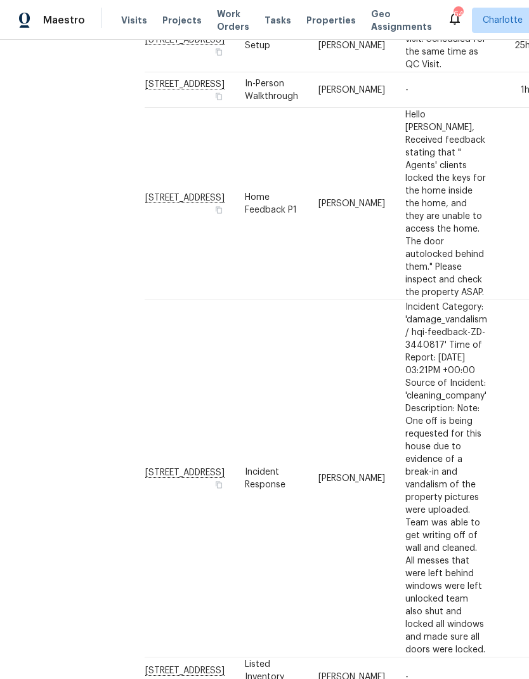
click at [39, 370] on div "Filters Reset ​ Type Dan Baquero Scheduled Date Completed Date" at bounding box center [59, 455] width 140 height 1339
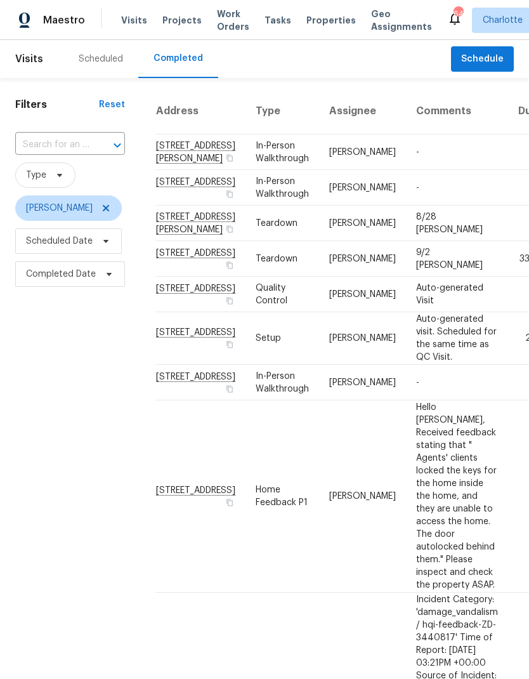
scroll to position [0, 0]
click at [101, 203] on icon at bounding box center [106, 208] width 10 height 10
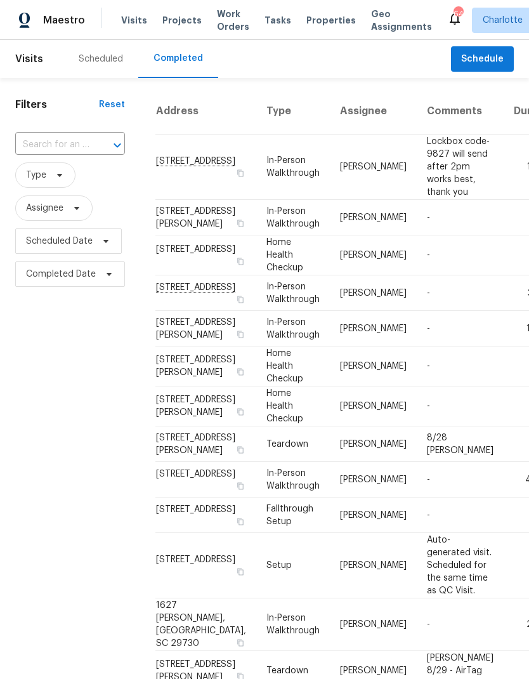
click at [37, 386] on div "Filters Reset ​ Type Assignee Scheduled Date Completed Date" at bounding box center [70, 532] width 140 height 908
click at [39, 360] on div "Filters Reset ​ Type Assignee Scheduled Date Completed Date" at bounding box center [70, 532] width 140 height 908
click at [62, 17] on span "Maestro" at bounding box center [64, 20] width 42 height 13
